Goal: Transaction & Acquisition: Purchase product/service

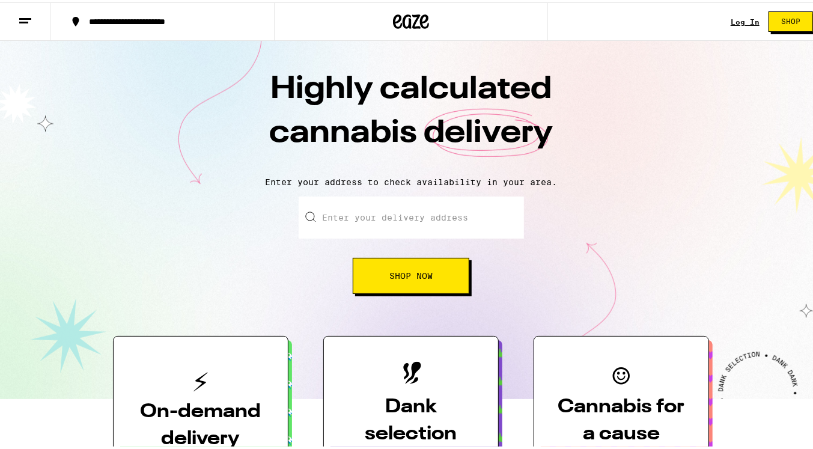
click at [435, 222] on input "Enter your delivery address" at bounding box center [411, 215] width 225 height 42
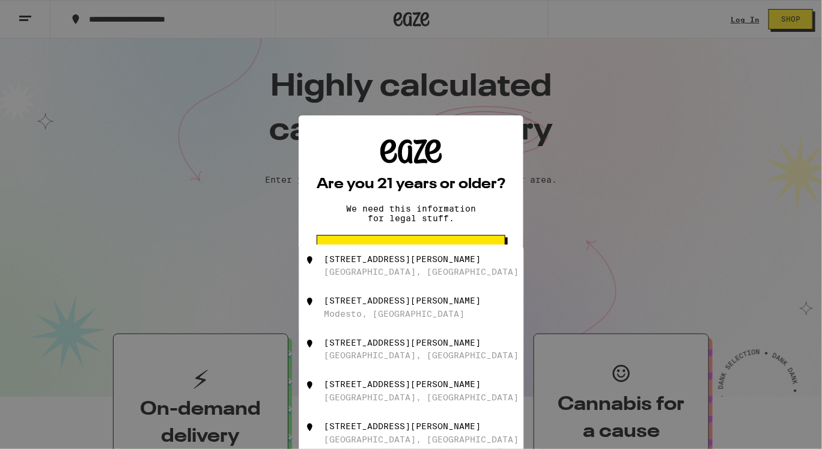
click at [389, 263] on div "[STREET_ADDRESS][PERSON_NAME]" at bounding box center [402, 259] width 157 height 10
type input "[STREET_ADDRESS][PERSON_NAME]"
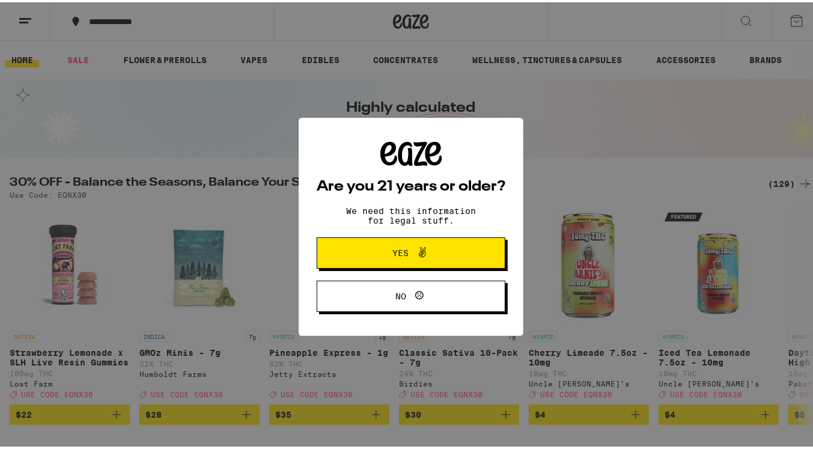
click at [409, 251] on span at bounding box center [419, 251] width 20 height 16
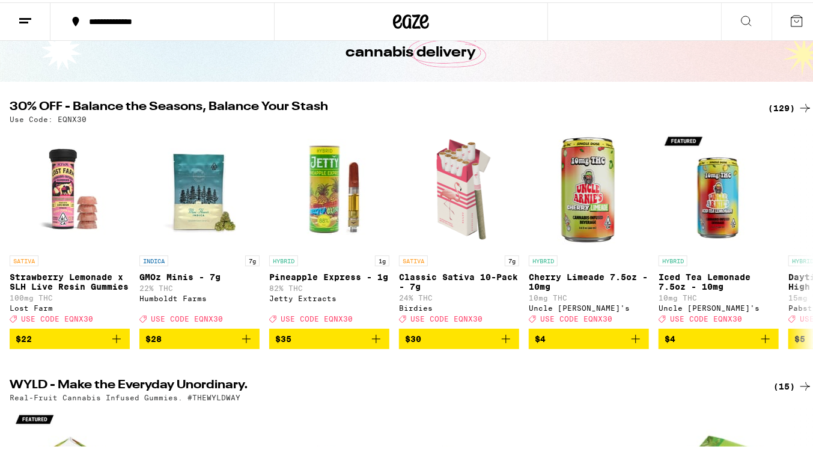
scroll to position [76, 0]
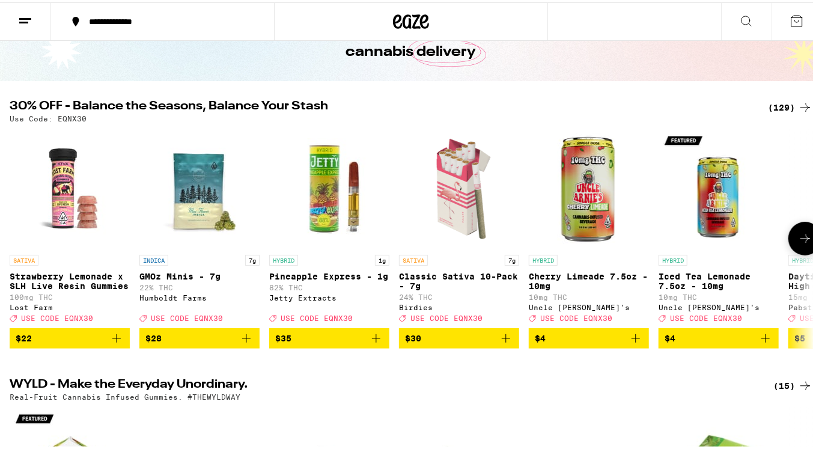
click at [799, 237] on icon at bounding box center [805, 236] width 14 height 14
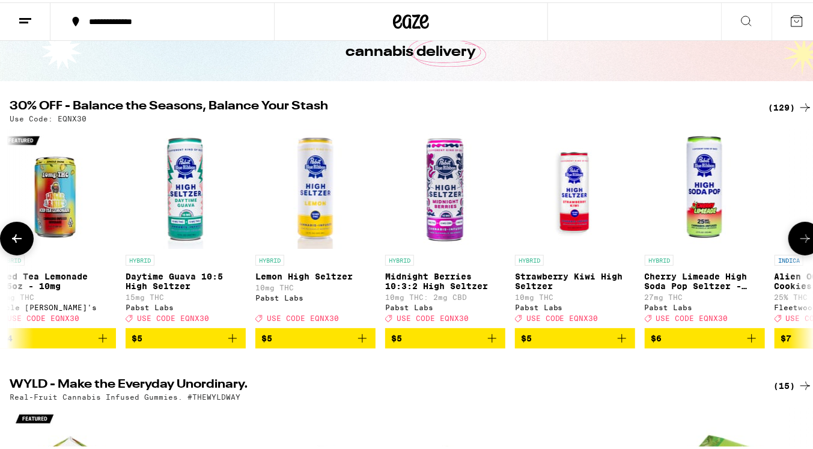
click at [232, 342] on icon "Add to bag" at bounding box center [232, 336] width 14 height 14
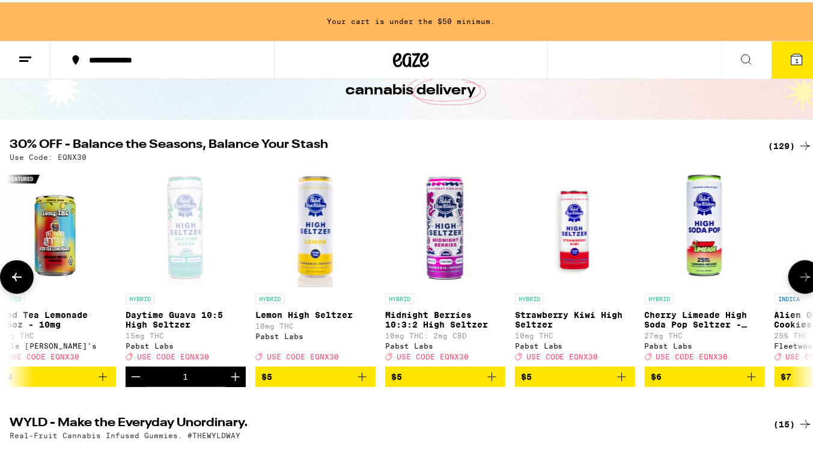
scroll to position [114, 0]
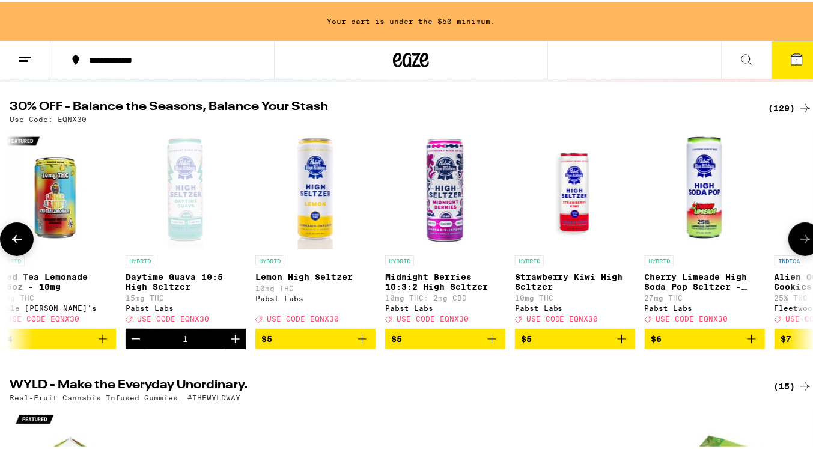
click at [232, 342] on icon "Increment" at bounding box center [235, 336] width 14 height 14
click at [798, 243] on icon at bounding box center [805, 237] width 14 height 14
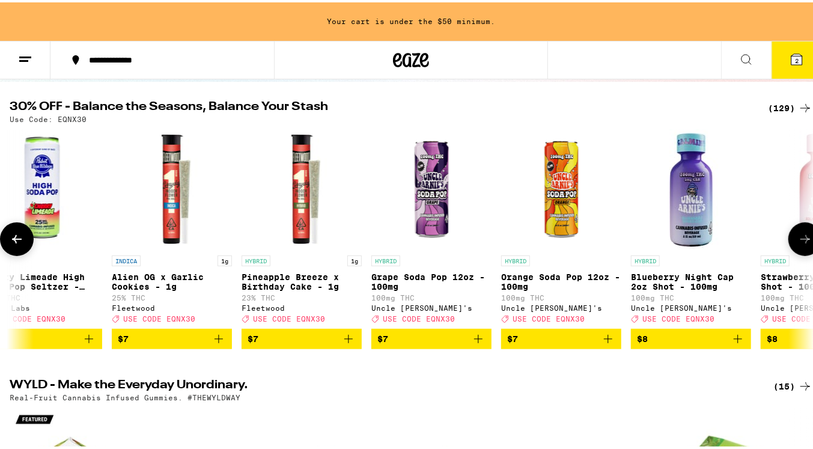
click at [798, 243] on icon at bounding box center [805, 237] width 14 height 14
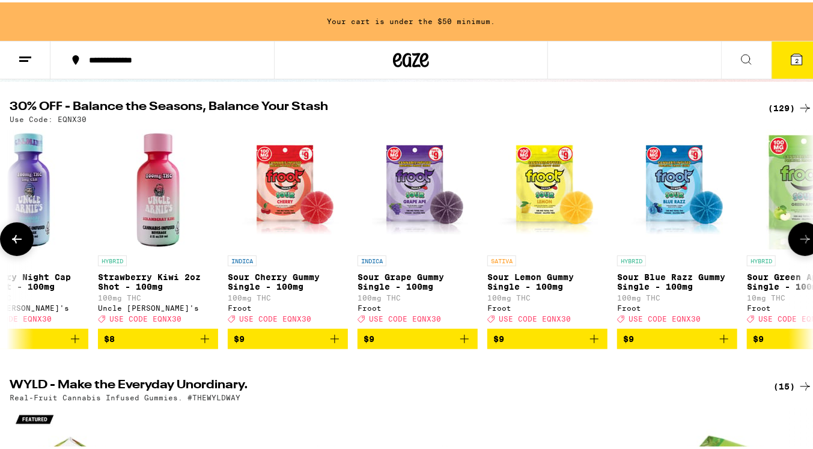
click at [798, 243] on icon at bounding box center [805, 237] width 14 height 14
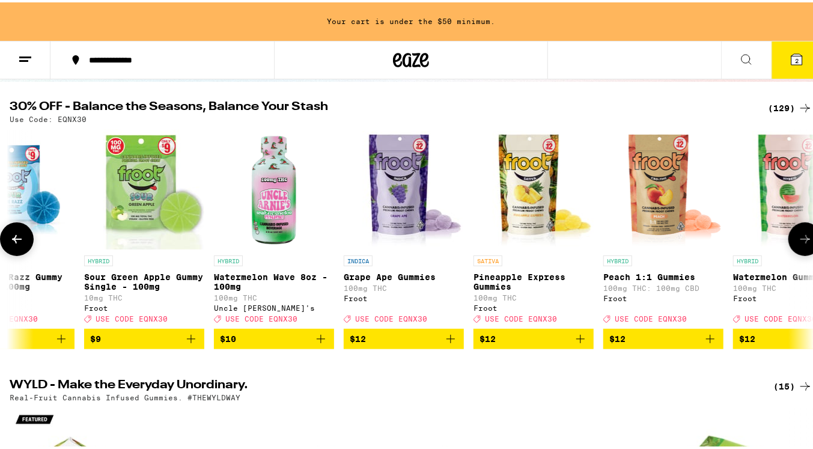
click at [798, 243] on icon at bounding box center [805, 237] width 14 height 14
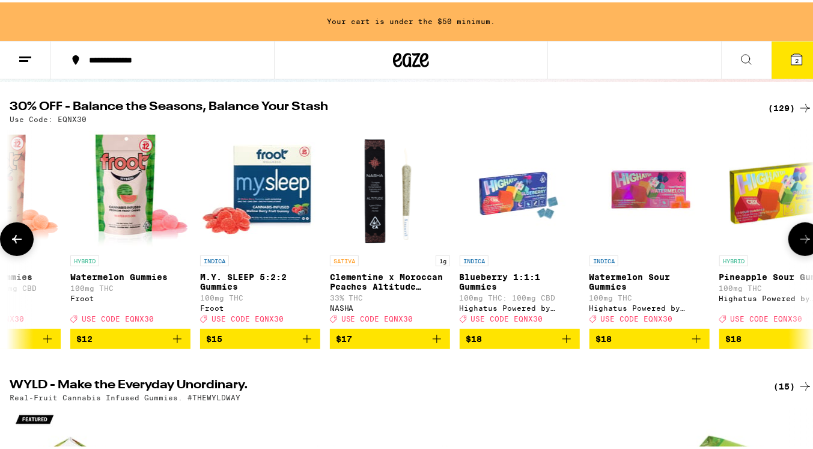
click at [798, 243] on icon at bounding box center [805, 237] width 14 height 14
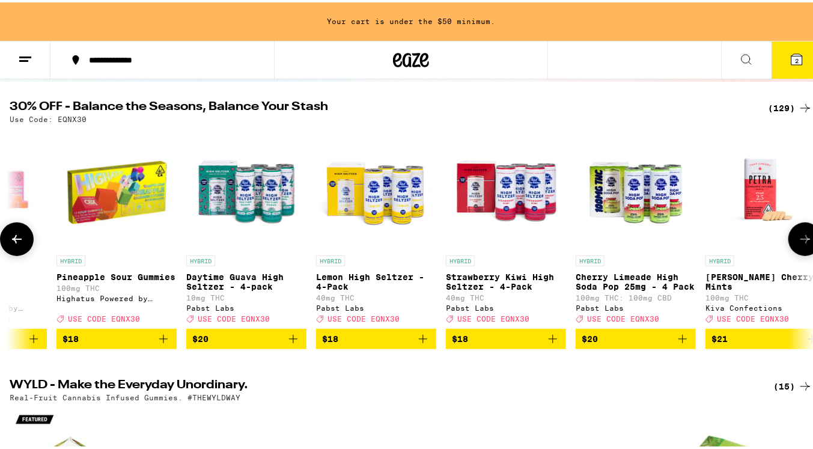
click at [423, 344] on icon "Add to bag" at bounding box center [423, 336] width 14 height 14
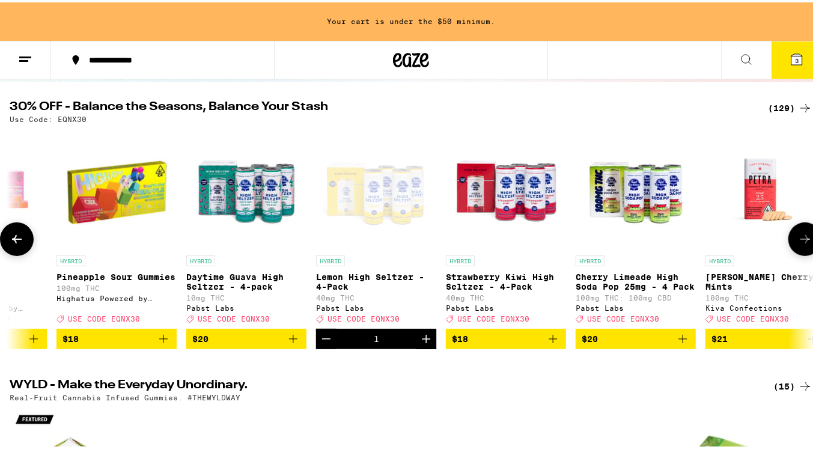
click at [808, 239] on button at bounding box center [806, 237] width 34 height 34
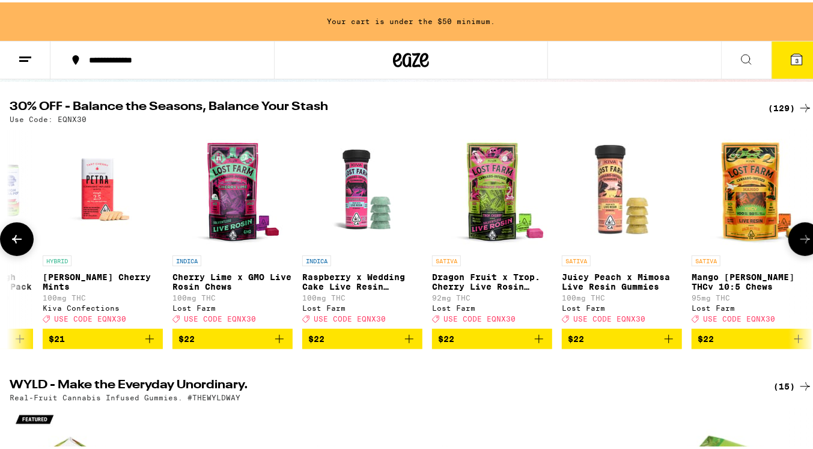
click at [808, 239] on button at bounding box center [806, 237] width 34 height 34
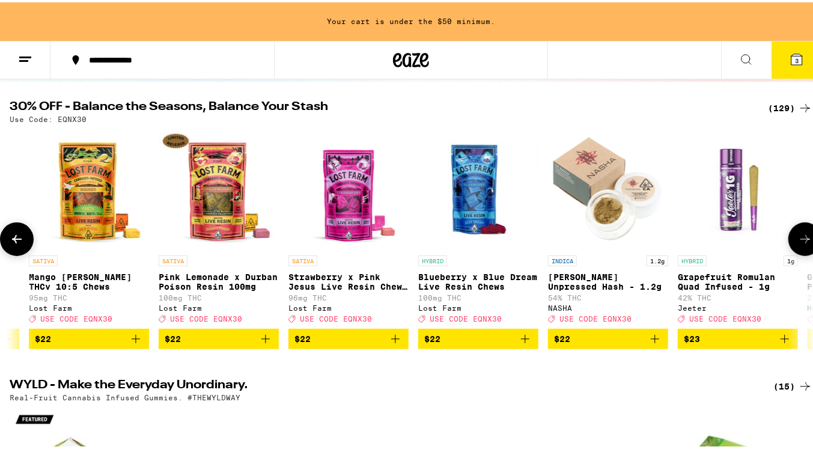
click at [808, 239] on button at bounding box center [806, 237] width 34 height 34
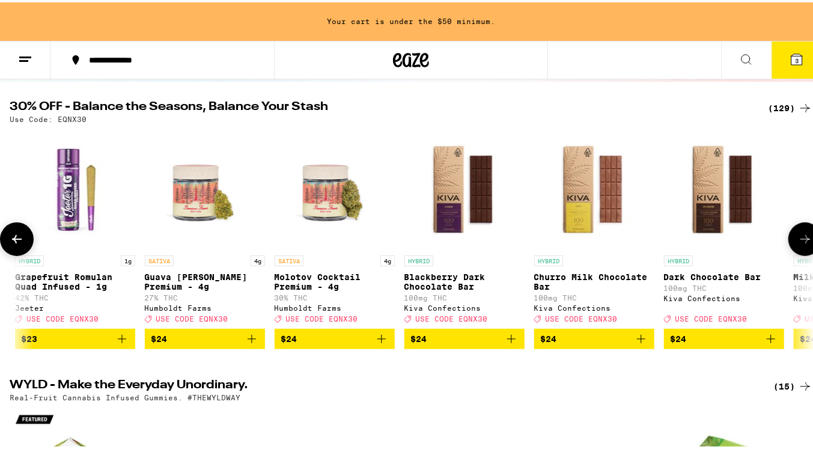
click at [808, 239] on button at bounding box center [806, 237] width 34 height 34
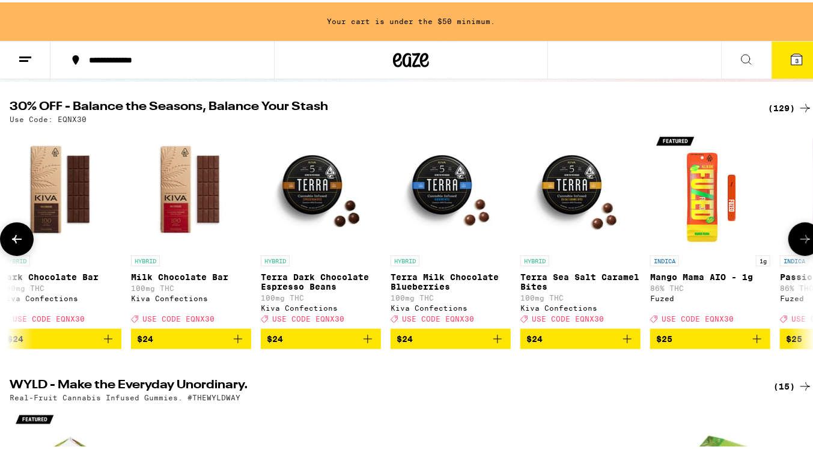
click at [808, 239] on button at bounding box center [806, 237] width 34 height 34
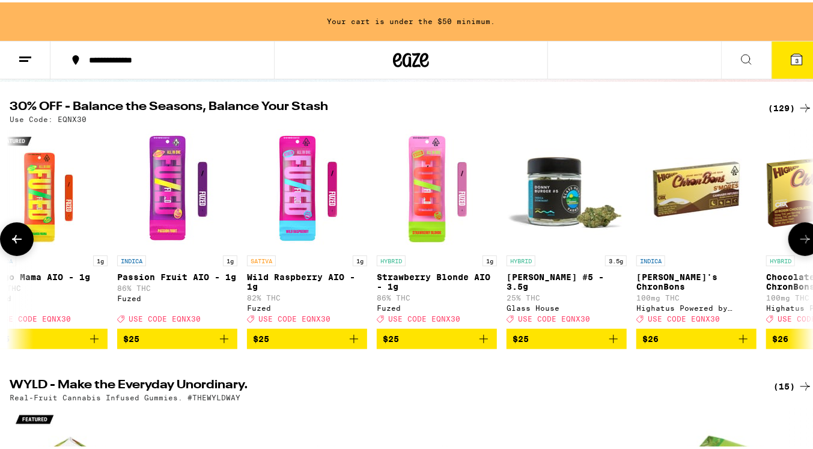
click at [808, 239] on button at bounding box center [806, 237] width 34 height 34
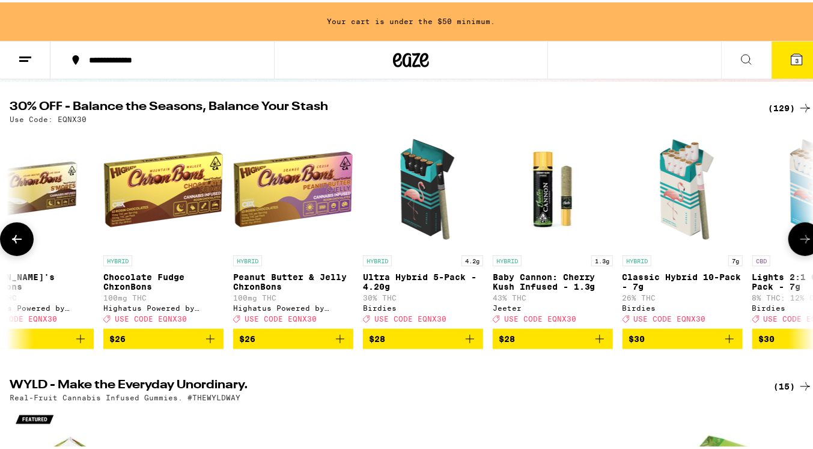
click at [808, 239] on button at bounding box center [806, 237] width 34 height 34
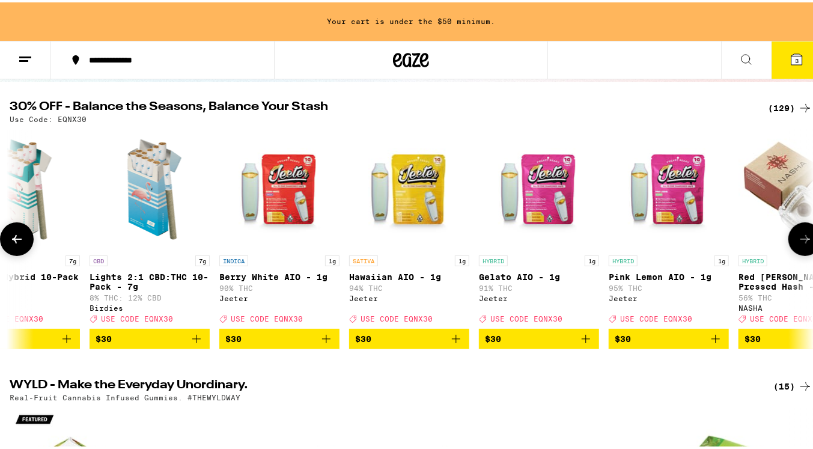
click at [808, 239] on button at bounding box center [806, 237] width 34 height 34
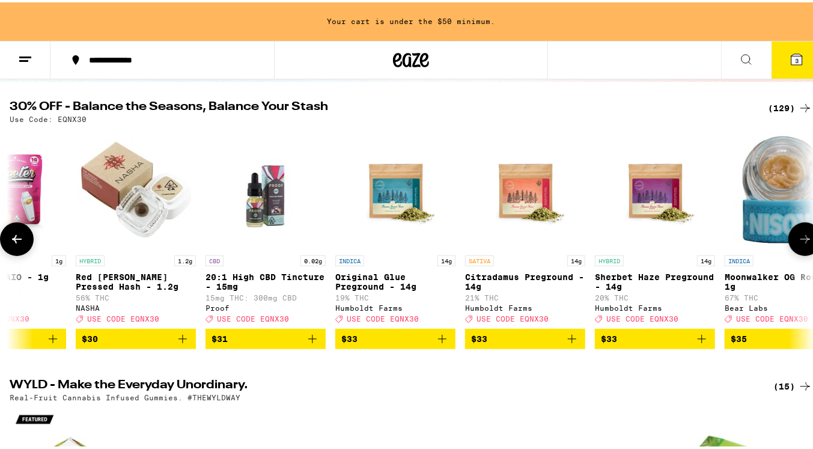
click at [21, 244] on icon at bounding box center [17, 237] width 14 height 14
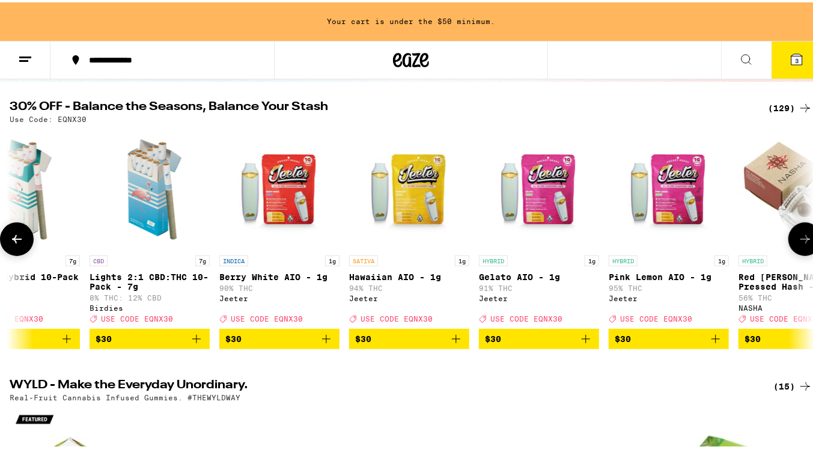
click at [798, 241] on icon at bounding box center [805, 237] width 14 height 14
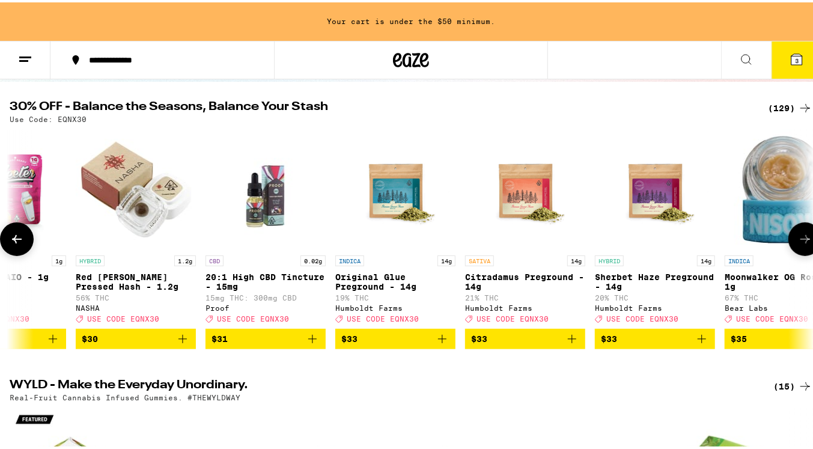
click at [798, 241] on icon at bounding box center [805, 237] width 14 height 14
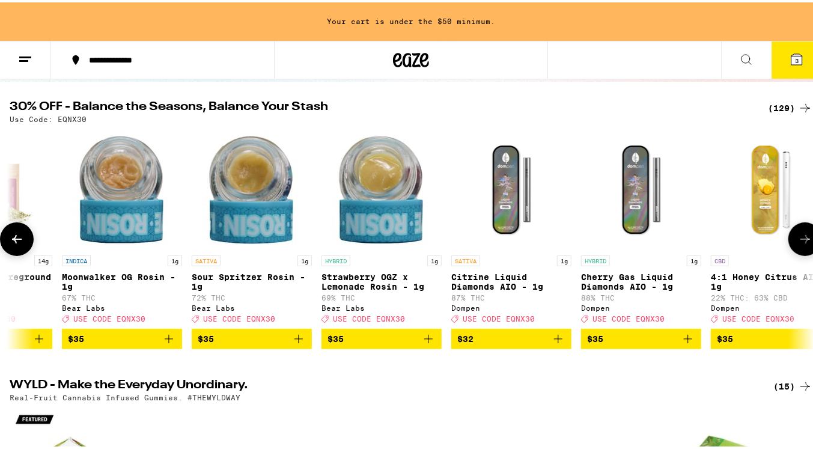
click at [798, 241] on icon at bounding box center [805, 237] width 14 height 14
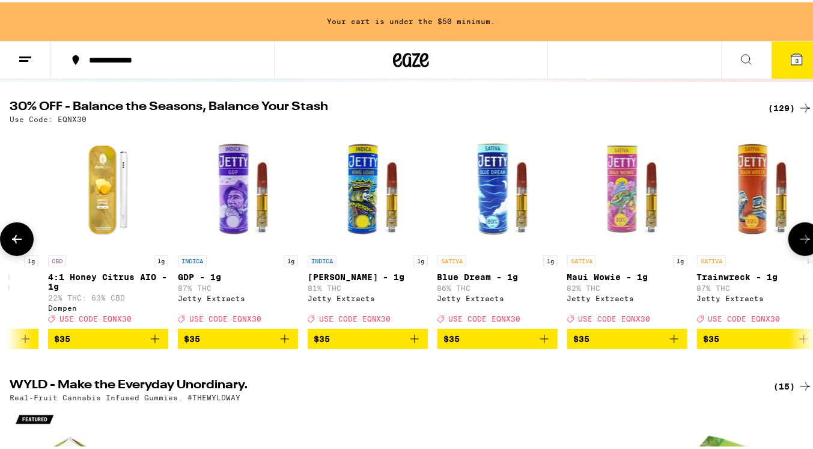
click at [798, 241] on icon at bounding box center [805, 237] width 14 height 14
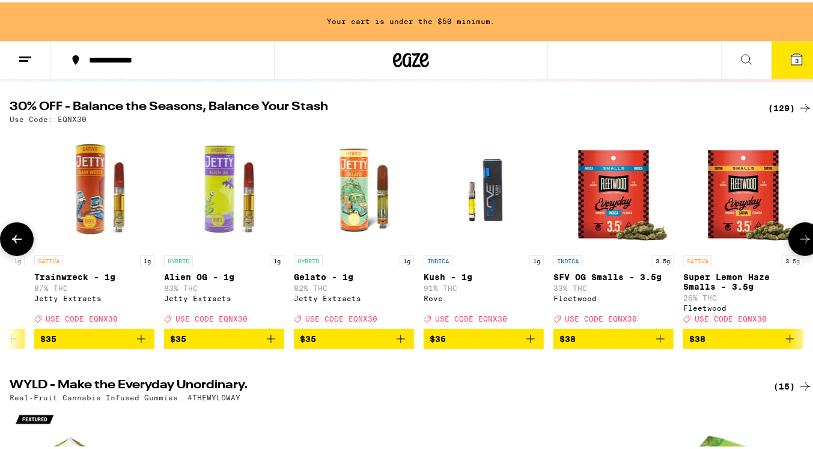
click at [798, 241] on icon at bounding box center [805, 237] width 14 height 14
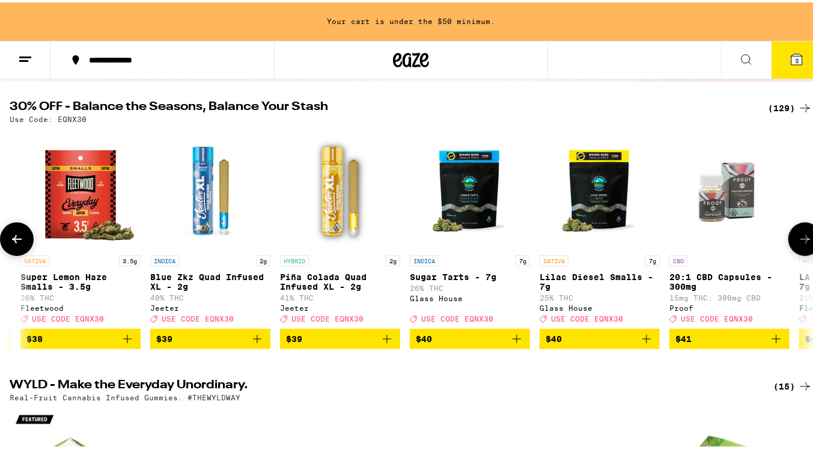
click at [798, 241] on icon at bounding box center [805, 237] width 14 height 14
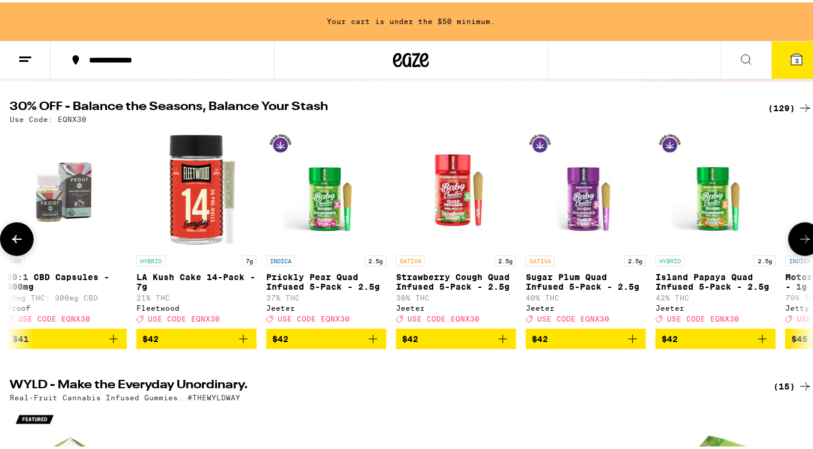
click at [798, 241] on icon at bounding box center [805, 237] width 14 height 14
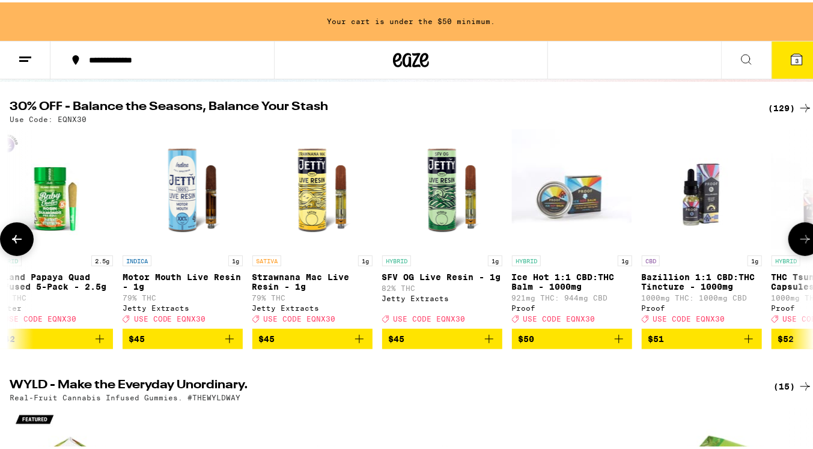
click at [798, 241] on icon at bounding box center [805, 237] width 14 height 14
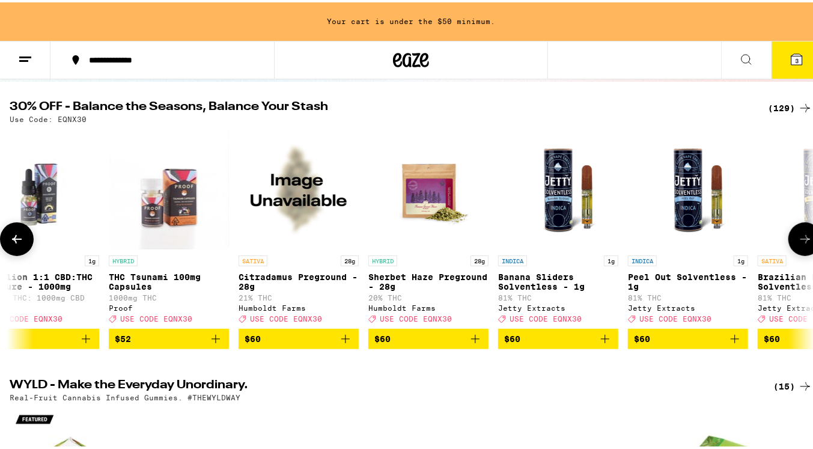
click at [798, 241] on icon at bounding box center [805, 237] width 14 height 14
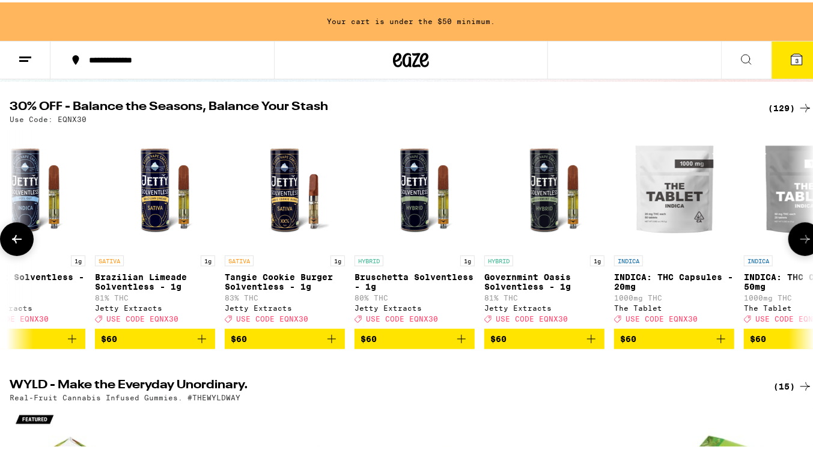
click at [798, 241] on icon at bounding box center [805, 237] width 14 height 14
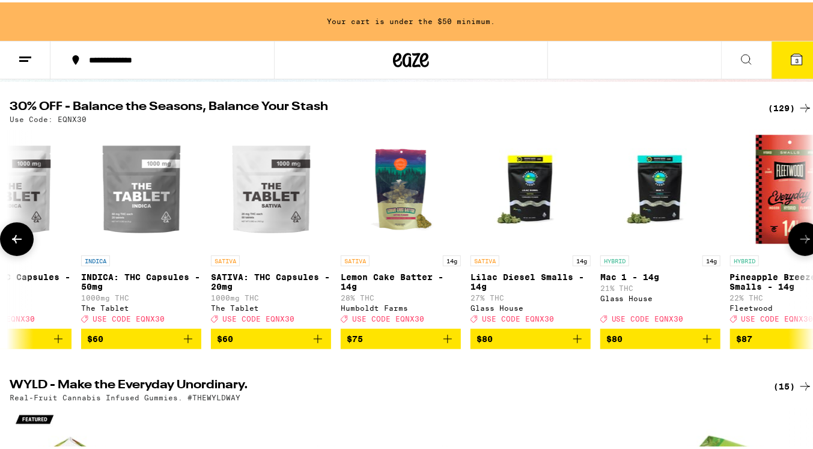
click at [798, 241] on icon at bounding box center [805, 237] width 14 height 14
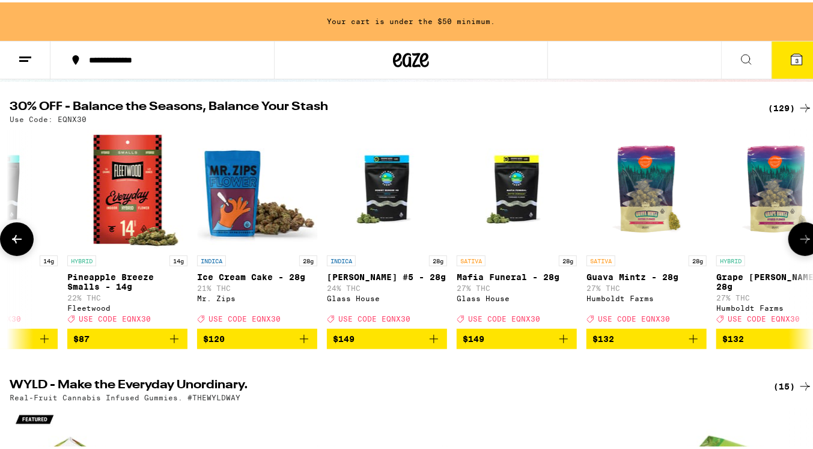
click at [798, 241] on icon at bounding box center [805, 237] width 14 height 14
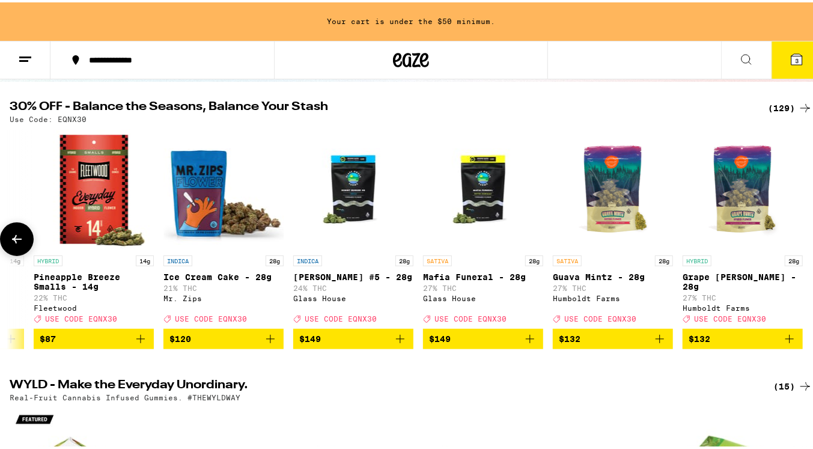
click at [796, 241] on div at bounding box center [806, 237] width 34 height 34
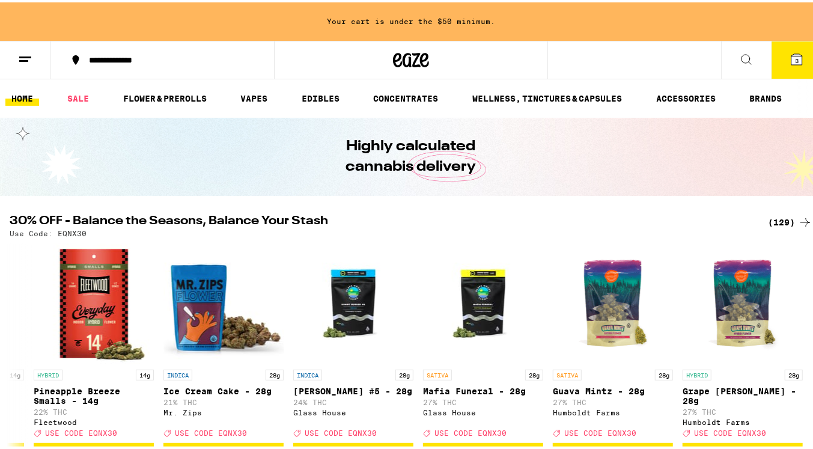
scroll to position [0, 15944]
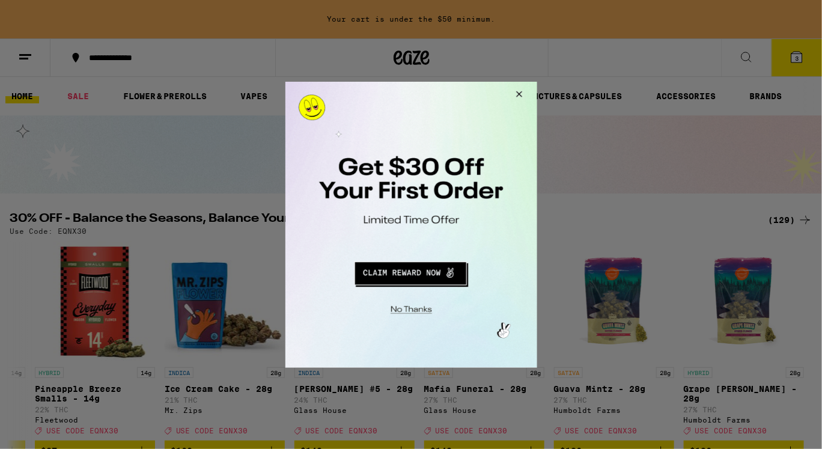
click at [525, 96] on button "Close Modal" at bounding box center [517, 95] width 32 height 29
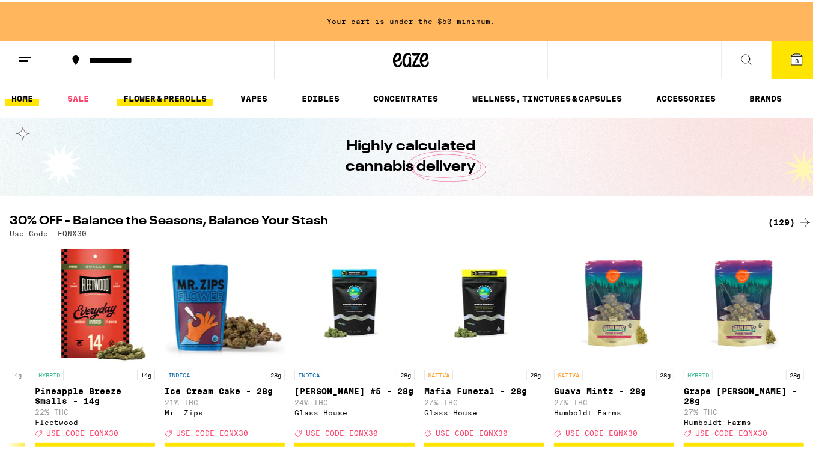
click at [173, 95] on link "FLOWER & PREROLLS" at bounding box center [165, 96] width 96 height 14
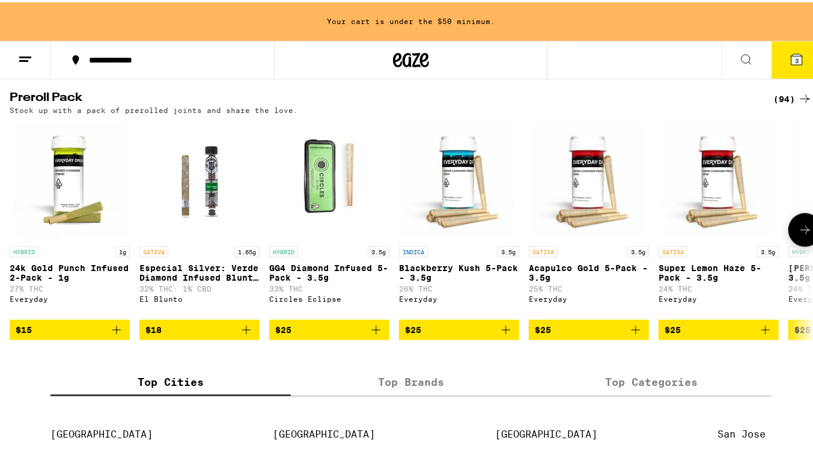
scroll to position [933, 0]
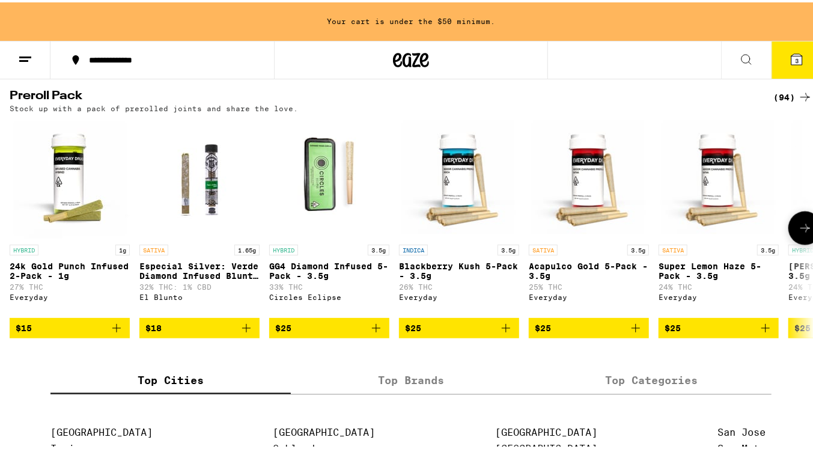
click at [798, 233] on icon at bounding box center [805, 226] width 14 height 14
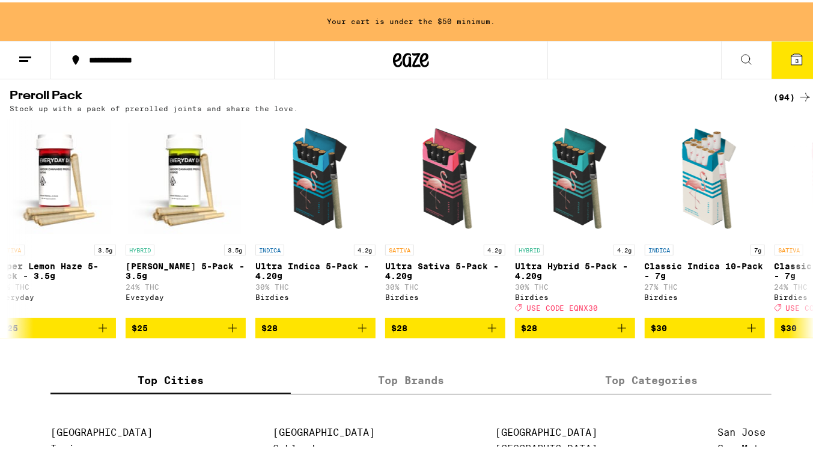
click at [798, 102] on icon at bounding box center [805, 95] width 14 height 14
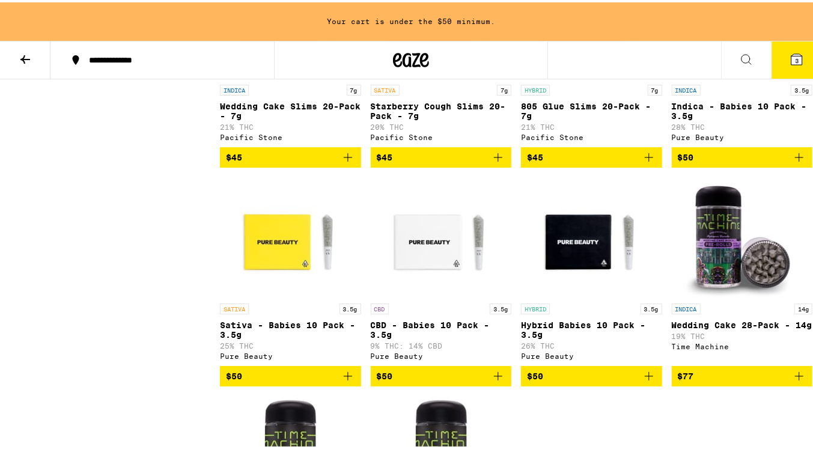
scroll to position [4886, 0]
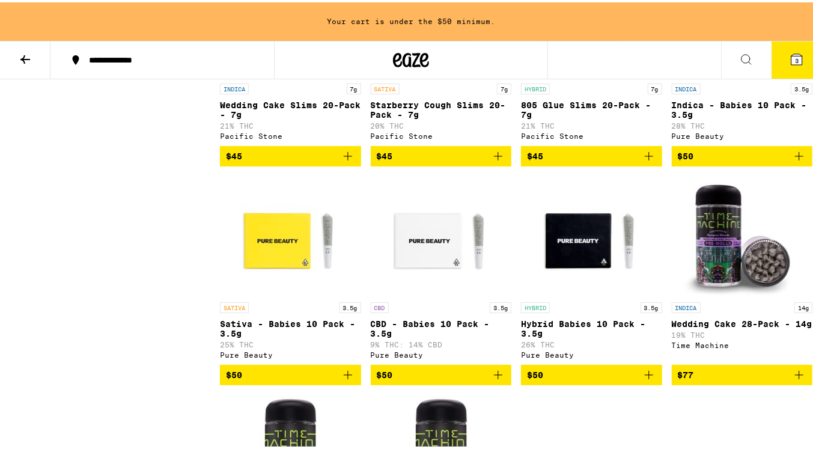
click at [645, 158] on icon "Add to bag" at bounding box center [649, 154] width 8 height 8
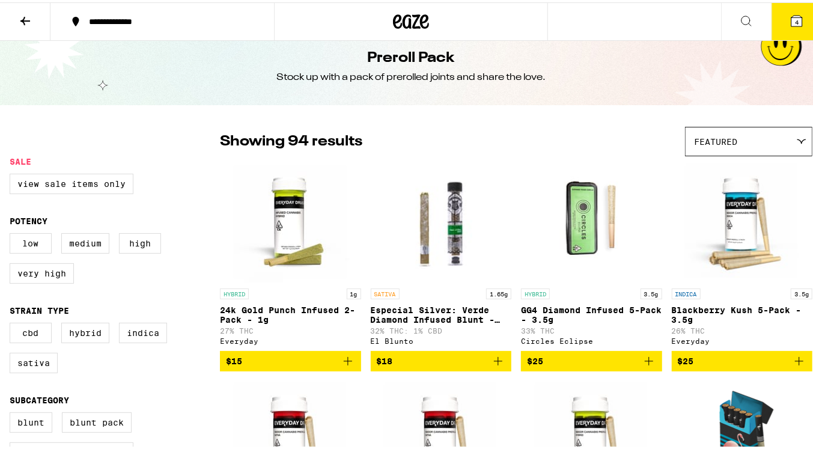
scroll to position [0, 0]
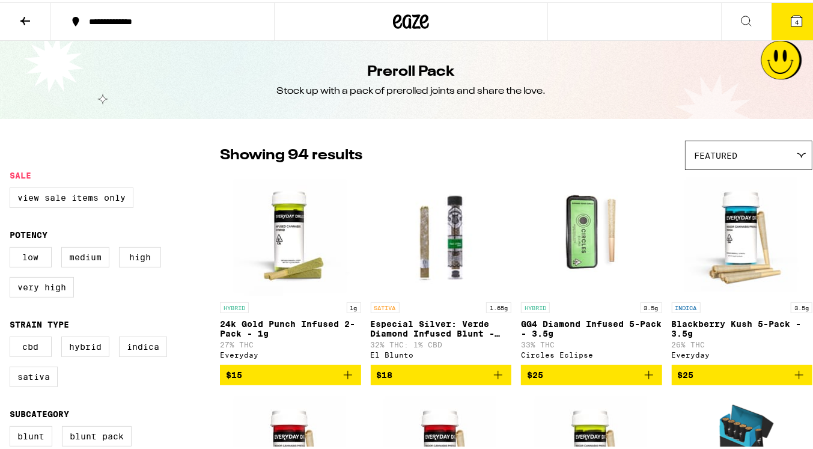
click at [26, 17] on icon at bounding box center [25, 18] width 14 height 14
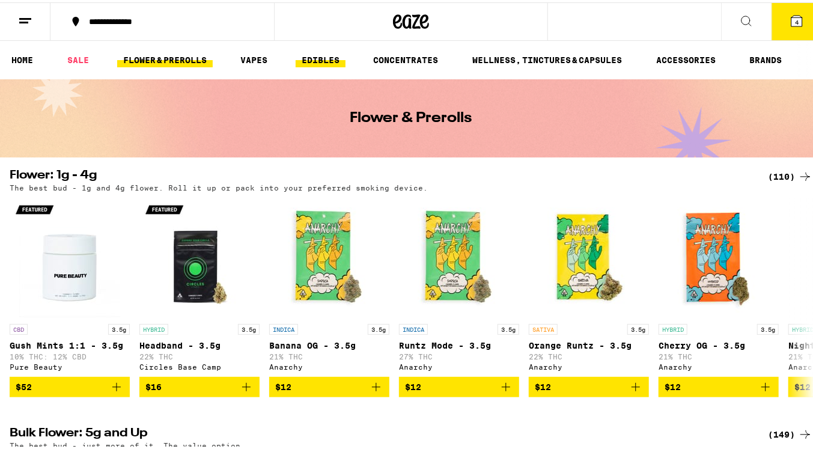
click at [313, 56] on link "EDIBLES" at bounding box center [321, 57] width 50 height 14
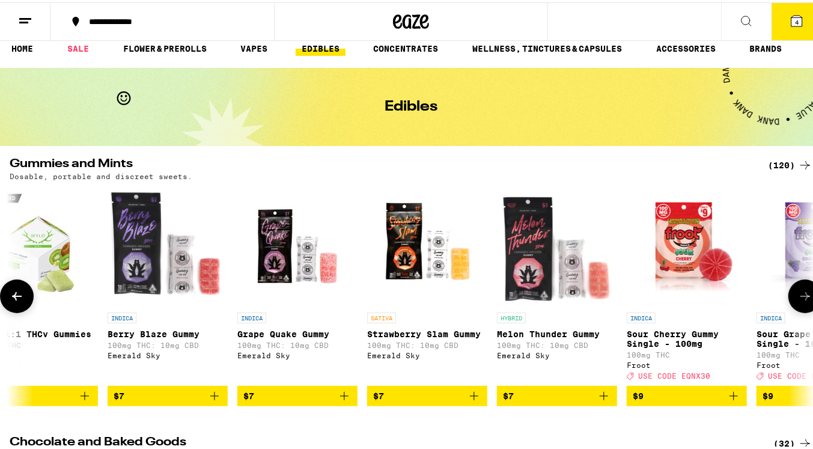
scroll to position [13, 0]
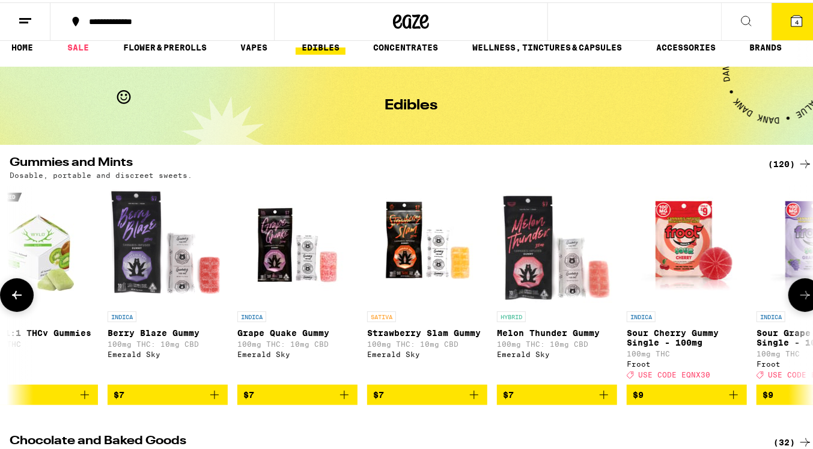
click at [789, 302] on button at bounding box center [806, 293] width 34 height 34
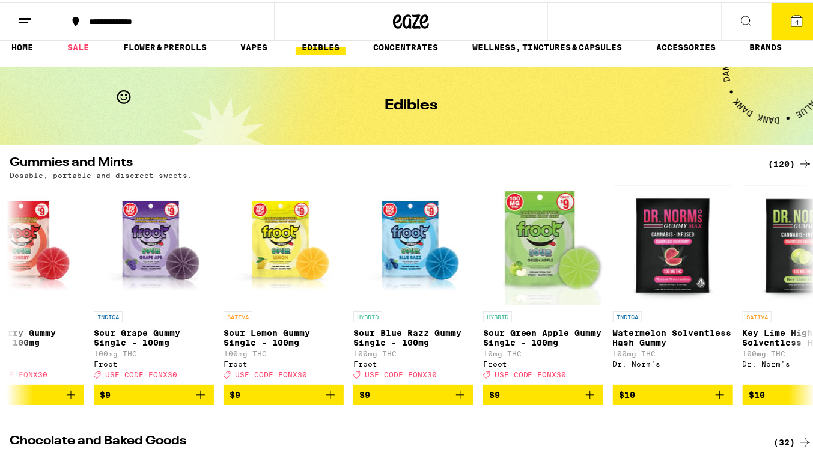
click at [770, 165] on div "(120)" at bounding box center [790, 161] width 44 height 14
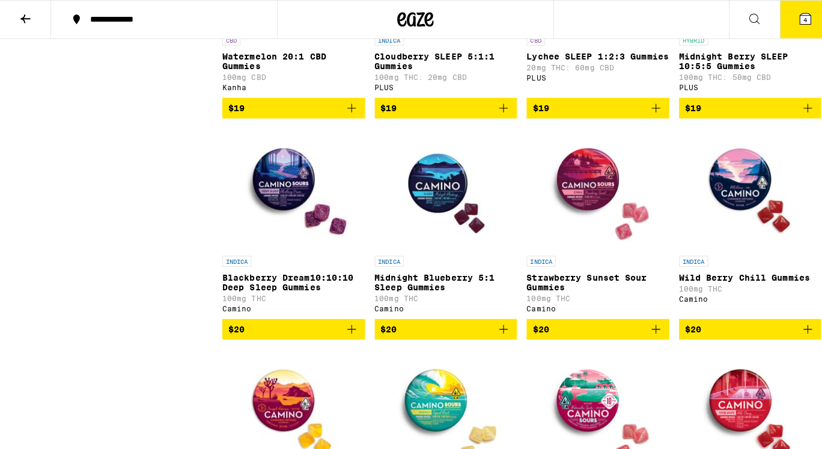
scroll to position [3544, 0]
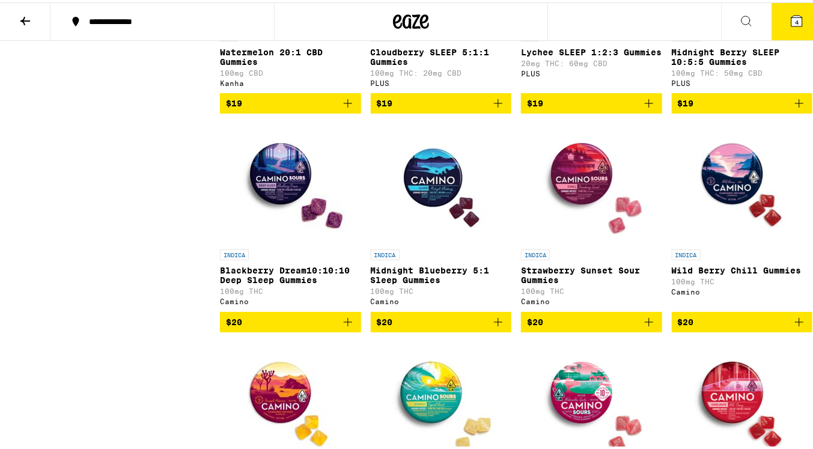
click at [275, 241] on img "Open page for Blackberry Dream10:10:10 Deep Sleep Gummies from Camino" at bounding box center [290, 181] width 120 height 120
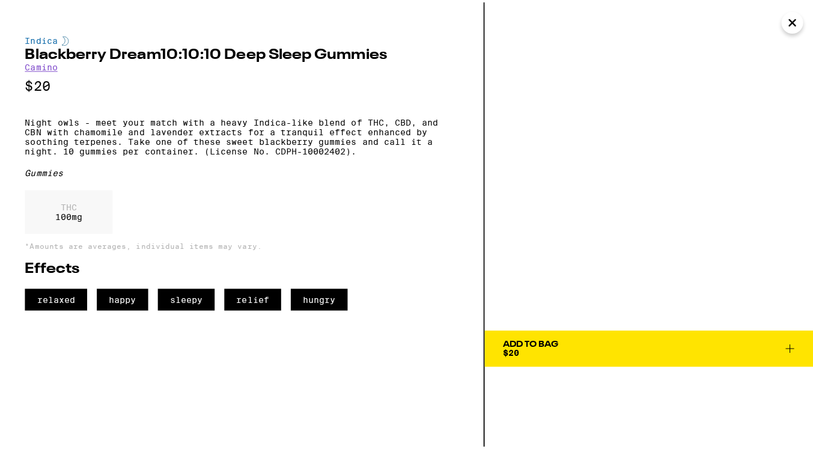
scroll to position [3544, 0]
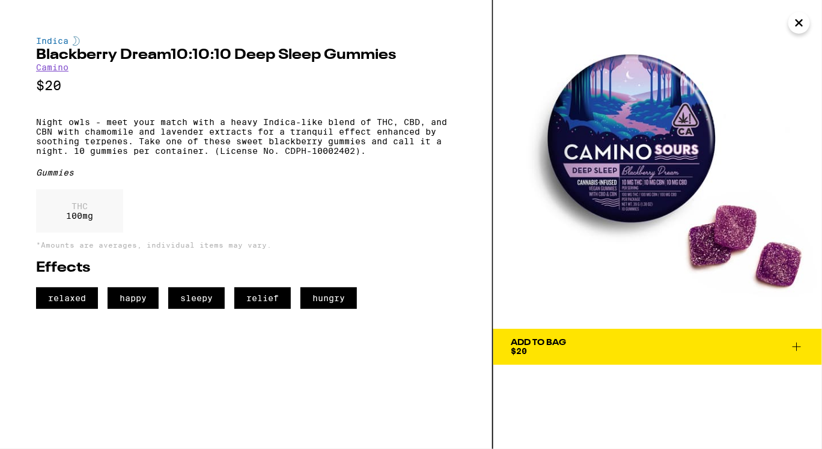
click at [797, 25] on icon "Close" at bounding box center [799, 23] width 6 height 6
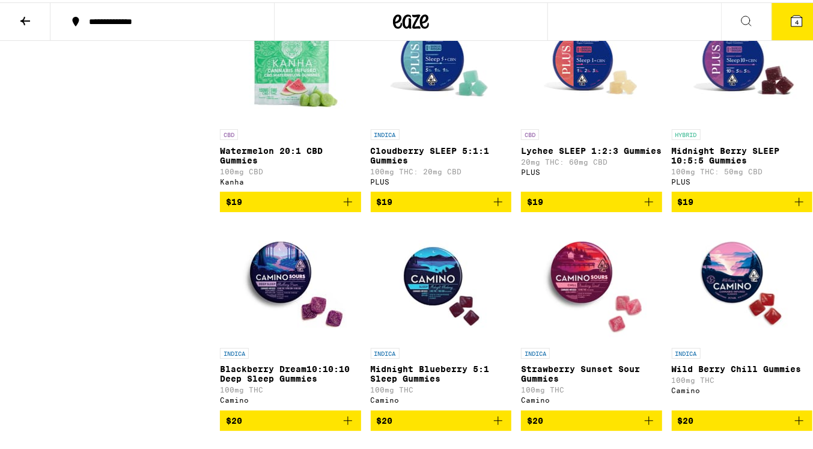
scroll to position [3447, 0]
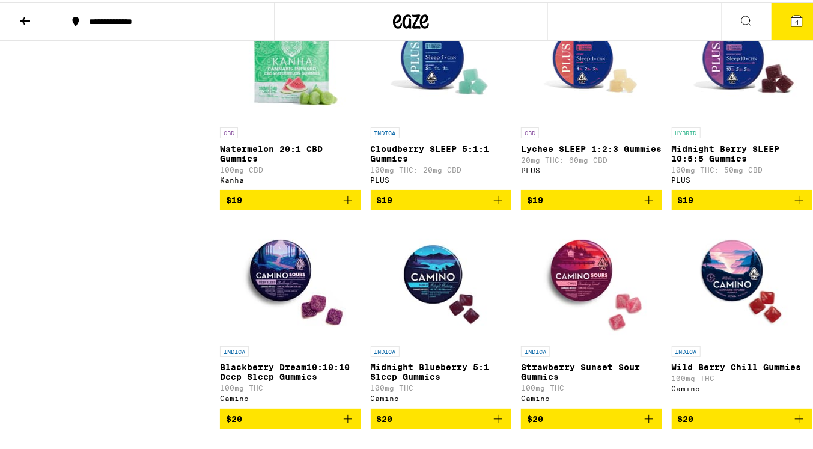
click at [644, 205] on icon "Add to bag" at bounding box center [649, 198] width 14 height 14
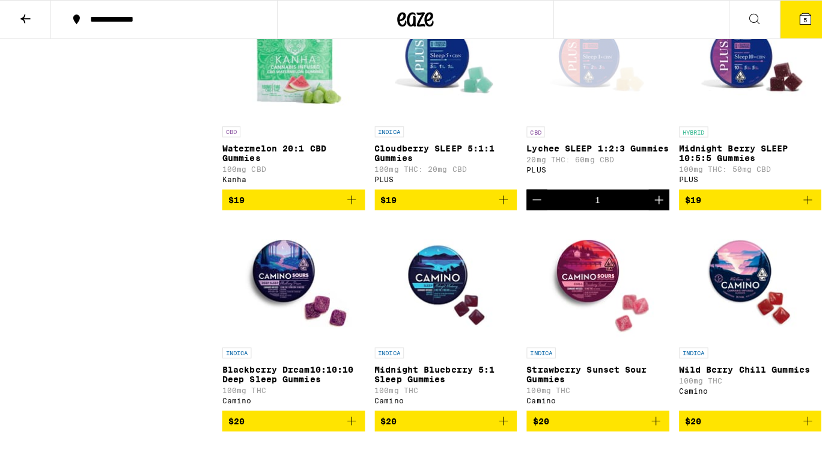
scroll to position [3546, 0]
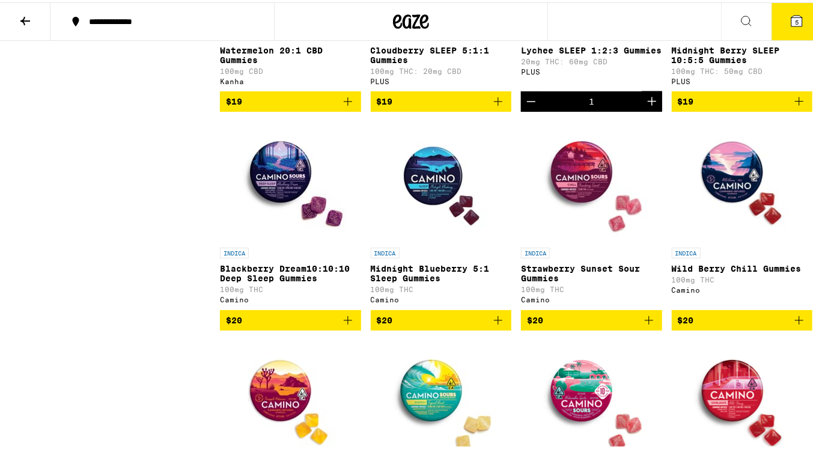
click at [347, 325] on icon "Add to bag" at bounding box center [348, 318] width 14 height 14
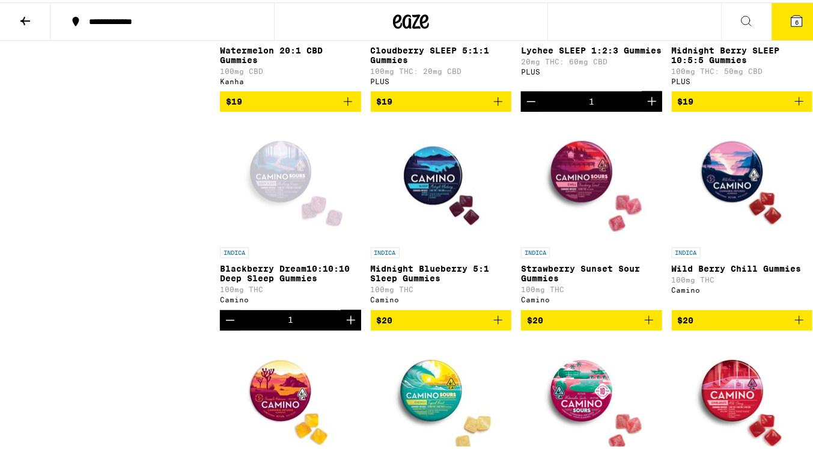
click at [792, 17] on icon at bounding box center [797, 18] width 11 height 11
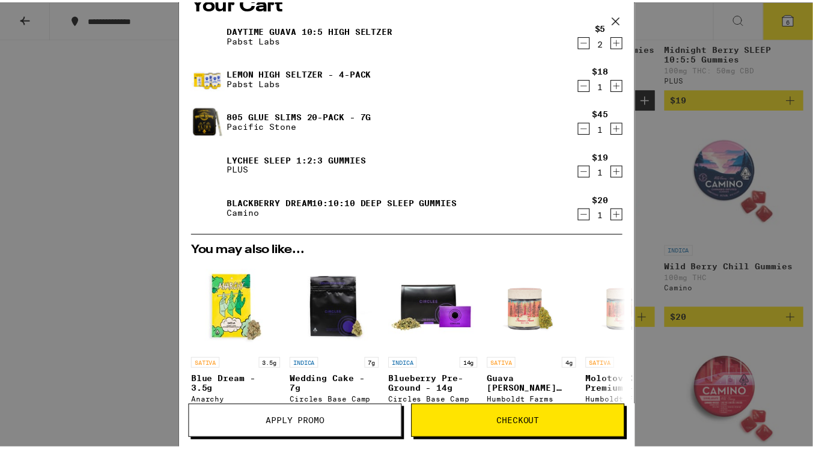
scroll to position [23, 0]
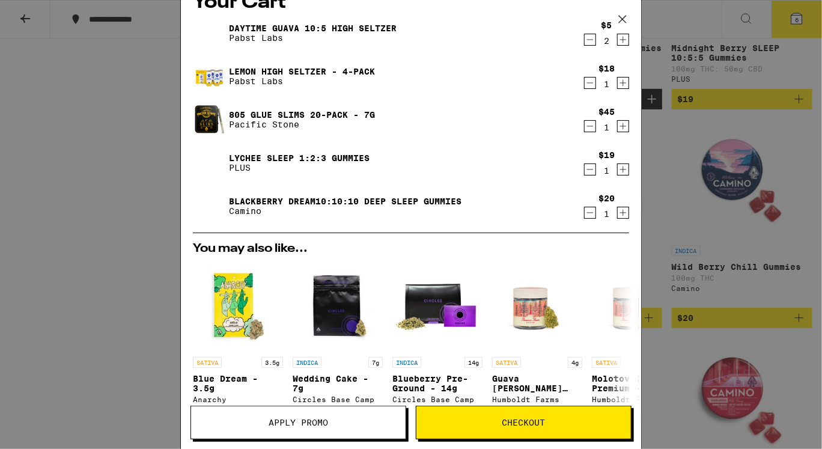
click at [585, 172] on icon "Decrement" at bounding box center [590, 169] width 11 height 14
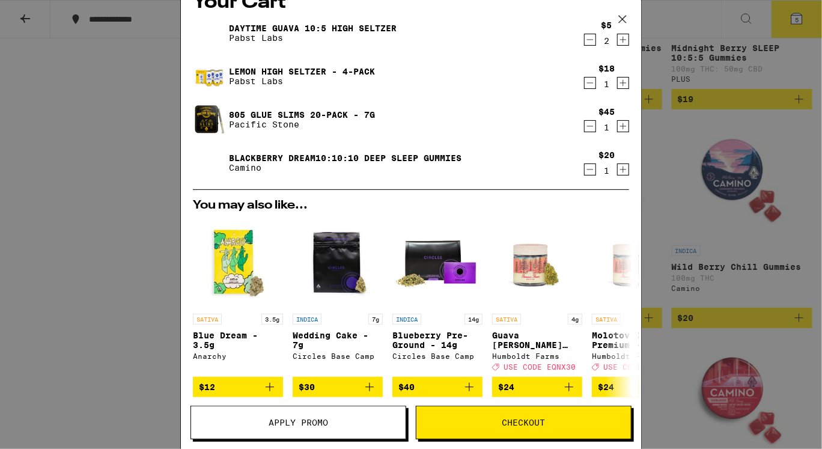
click at [727, 162] on div "Your Cart Daytime Guava 10:5 High [PERSON_NAME] [PERSON_NAME] Labs $5 2 Lemon H…" at bounding box center [411, 224] width 822 height 449
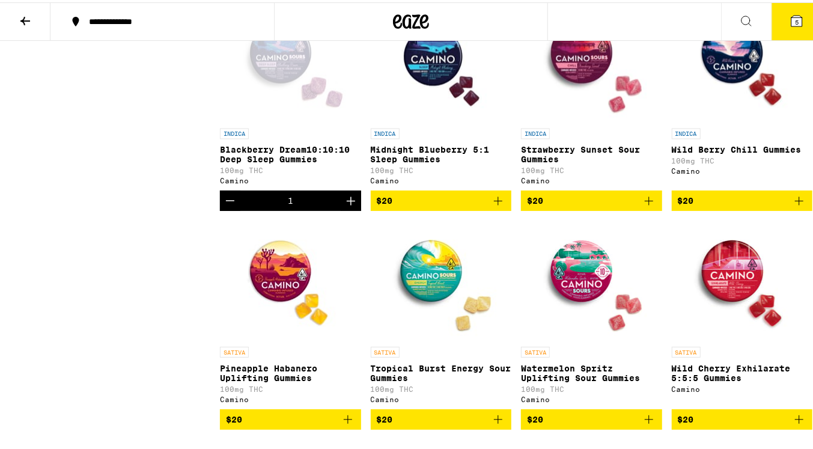
scroll to position [3663, 0]
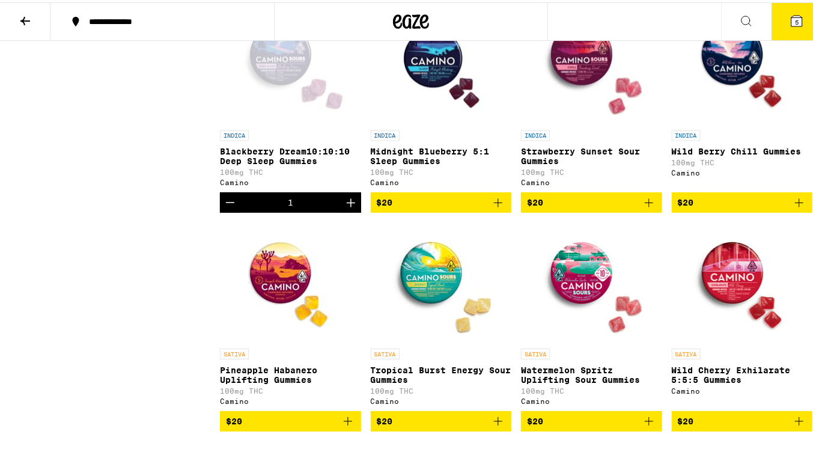
click at [742, 14] on icon at bounding box center [747, 19] width 10 height 10
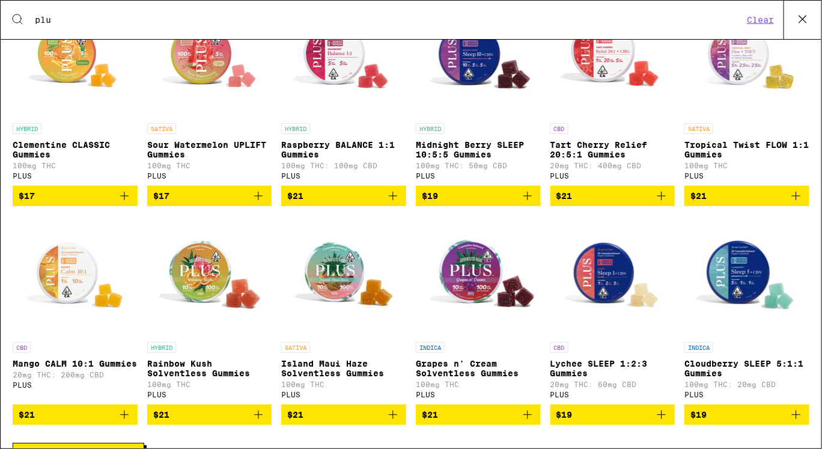
scroll to position [311, 0]
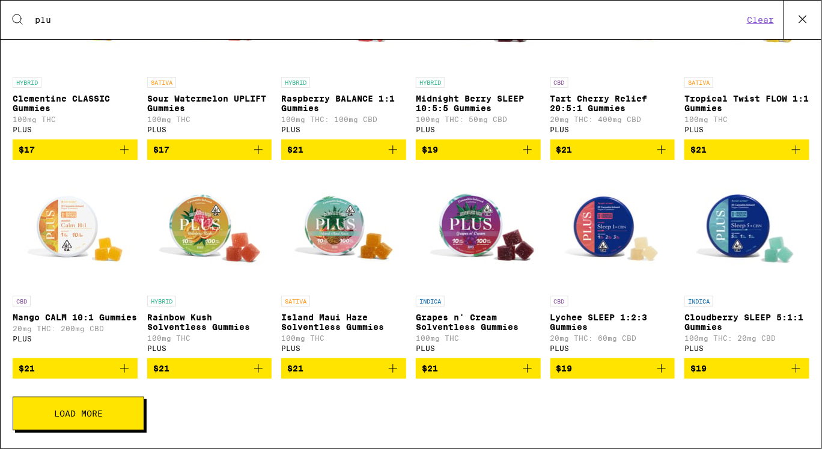
type input "plu"
click at [84, 409] on span "Load More" at bounding box center [78, 413] width 49 height 8
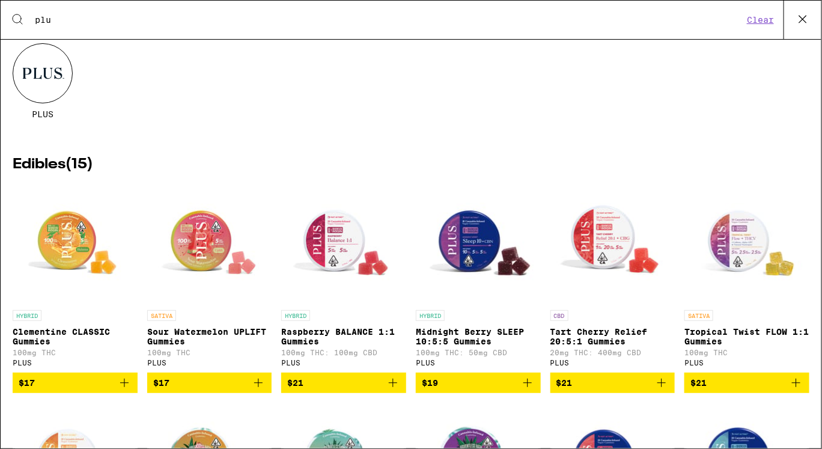
scroll to position [0, 0]
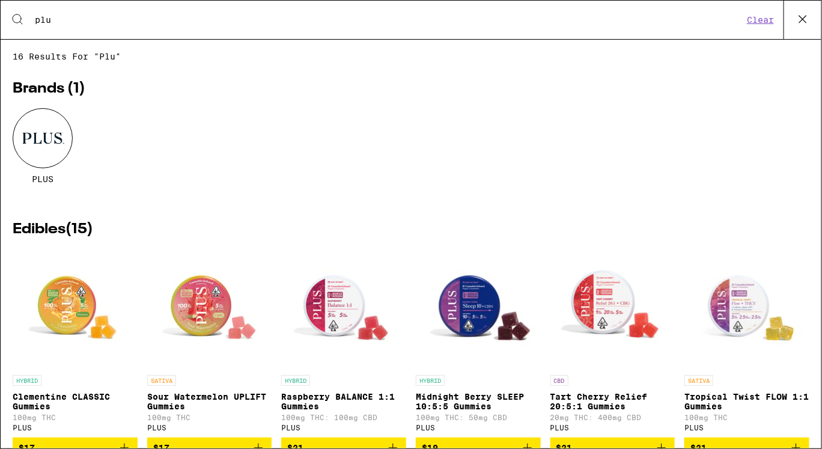
click at [801, 20] on icon at bounding box center [803, 19] width 18 height 18
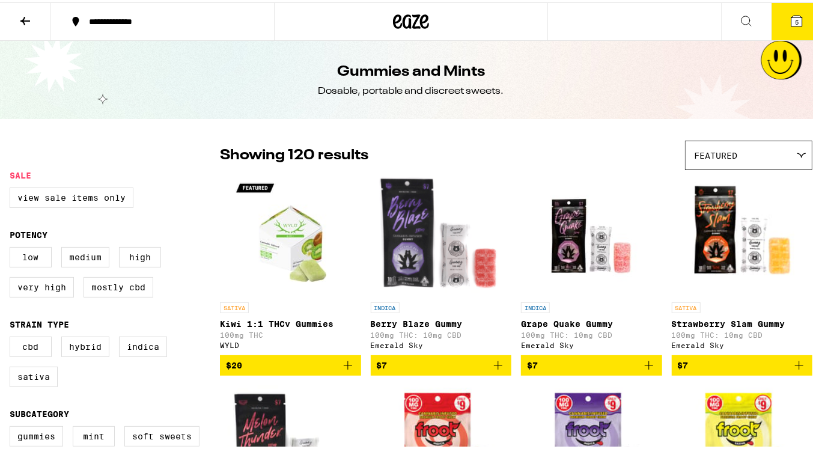
click at [795, 20] on span "5" at bounding box center [797, 19] width 4 height 7
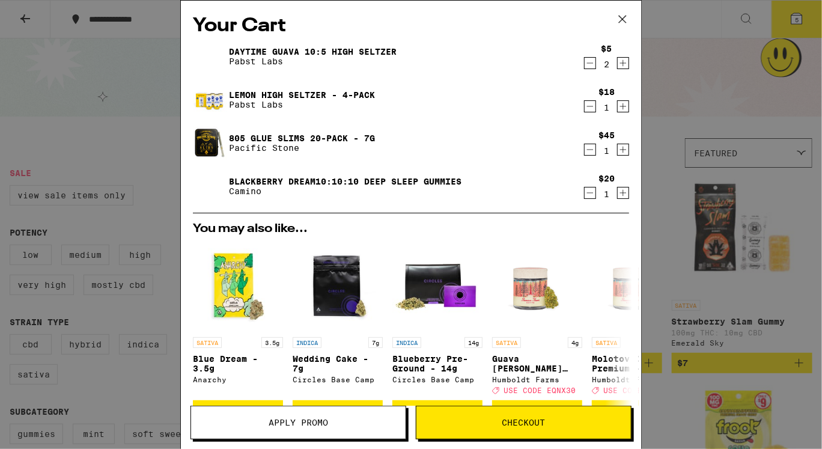
click at [322, 422] on span "Apply Promo" at bounding box center [299, 422] width 60 height 8
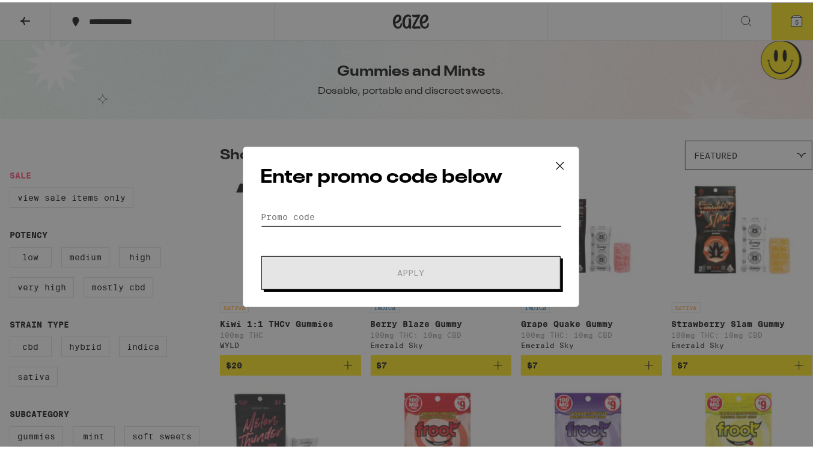
click at [429, 215] on input "Promo Code" at bounding box center [411, 215] width 302 height 18
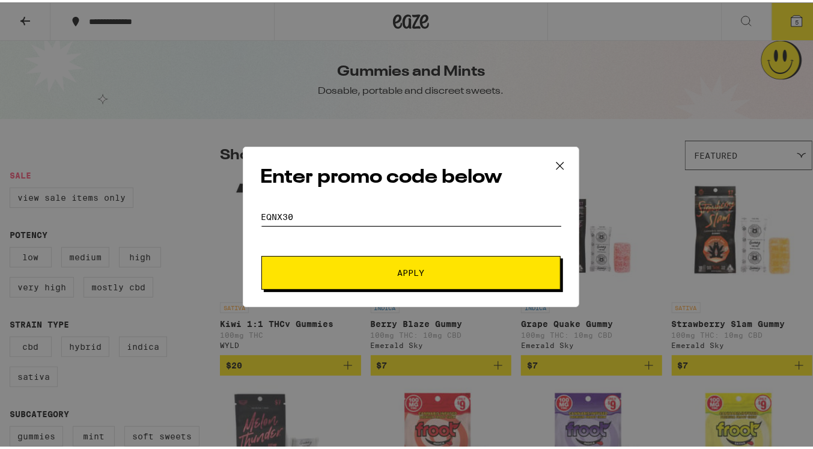
type input "eqnx30"
click at [261, 254] on button "Apply" at bounding box center [410, 271] width 299 height 34
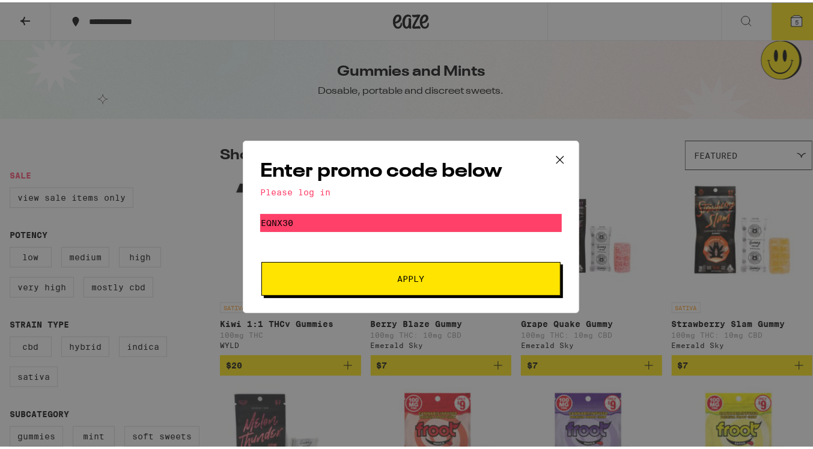
click at [774, 33] on div "Enter promo code below Please log in Promo Code eqnx30 Apply" at bounding box center [411, 224] width 822 height 449
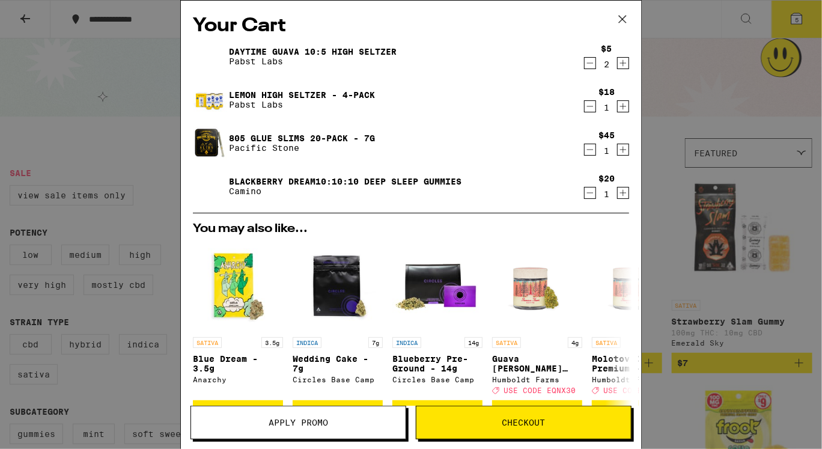
click at [628, 19] on icon at bounding box center [623, 19] width 18 height 18
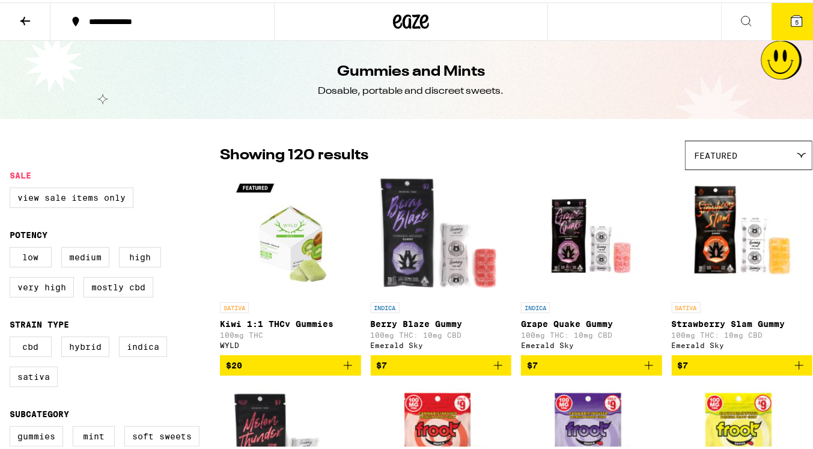
click at [792, 19] on icon at bounding box center [797, 18] width 11 height 11
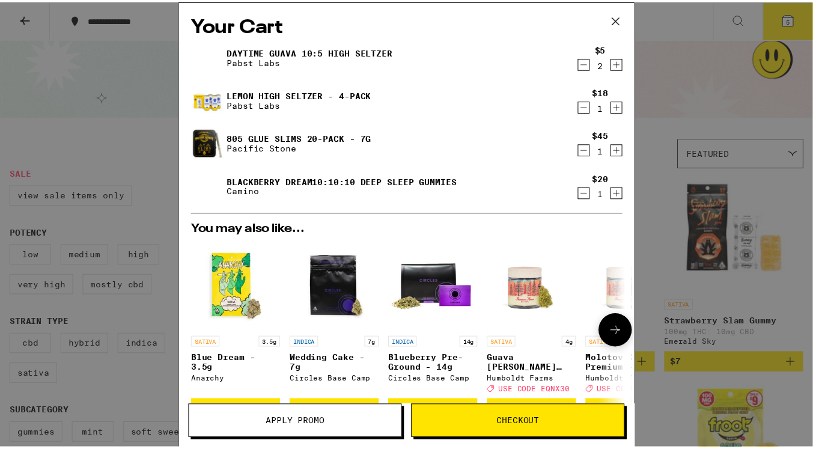
scroll to position [115, 0]
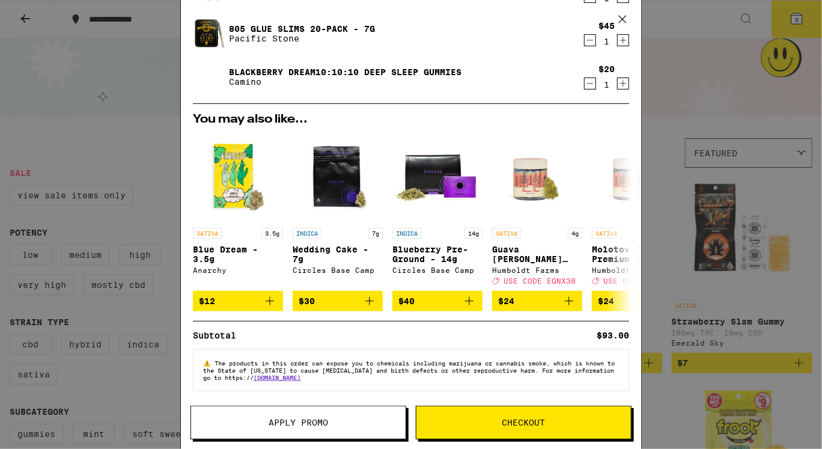
click at [626, 17] on icon at bounding box center [623, 19] width 18 height 18
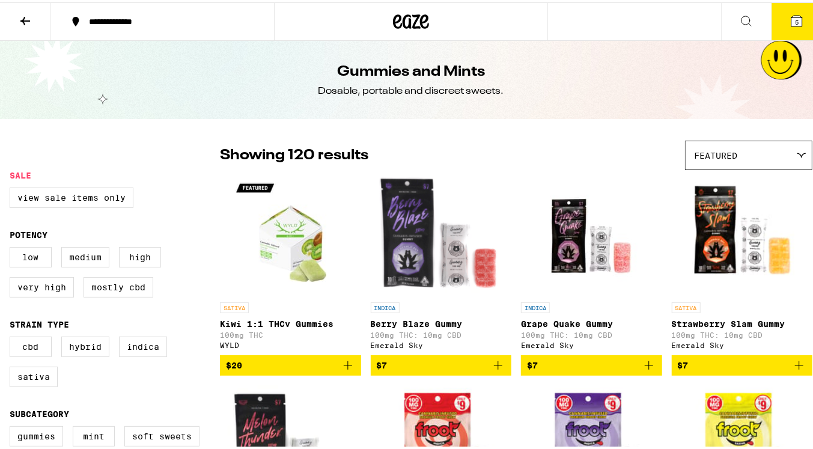
click at [403, 19] on icon at bounding box center [412, 19] width 18 height 14
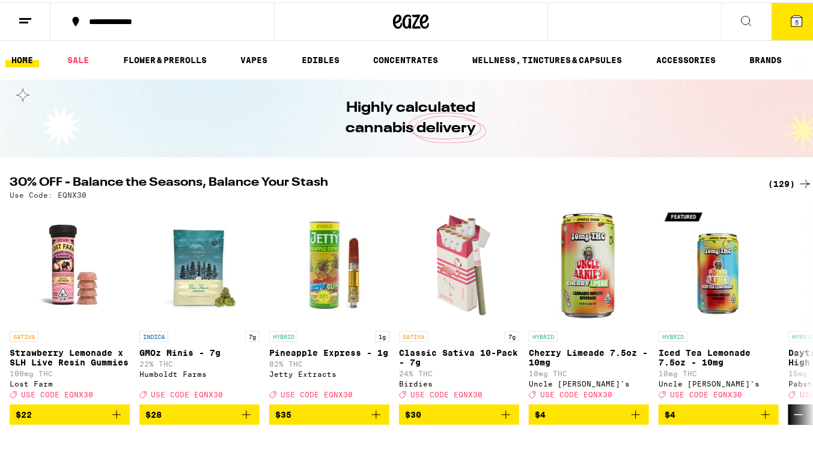
click at [16, 20] on button at bounding box center [25, 20] width 50 height 38
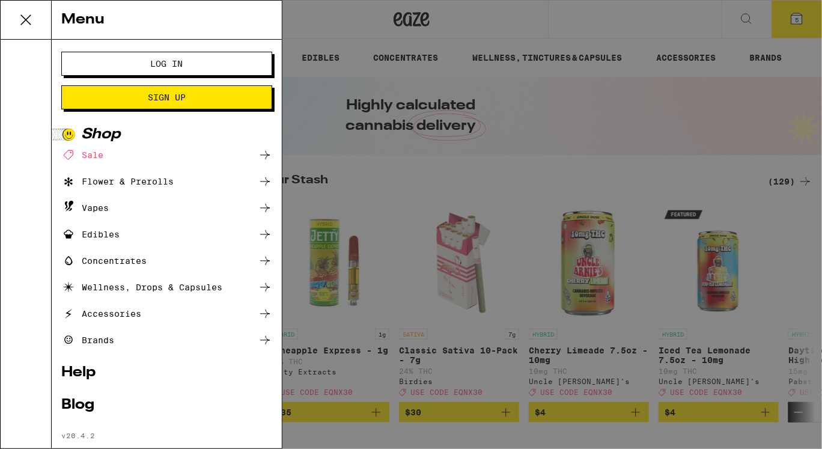
click at [186, 67] on button "Log In" at bounding box center [166, 64] width 211 height 24
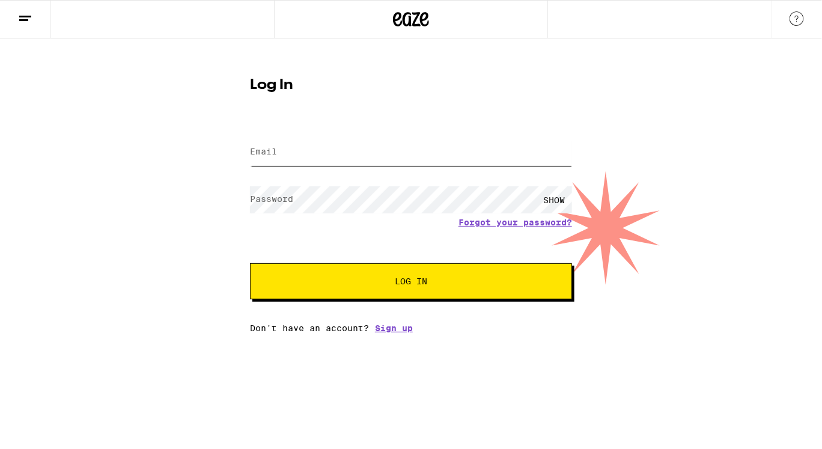
type input "[EMAIL_ADDRESS][DOMAIN_NAME]"
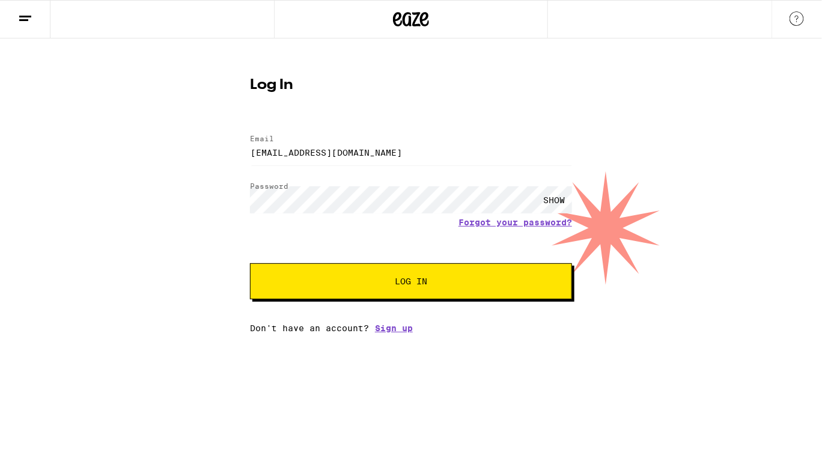
click at [377, 282] on span "Log In" at bounding box center [411, 281] width 225 height 8
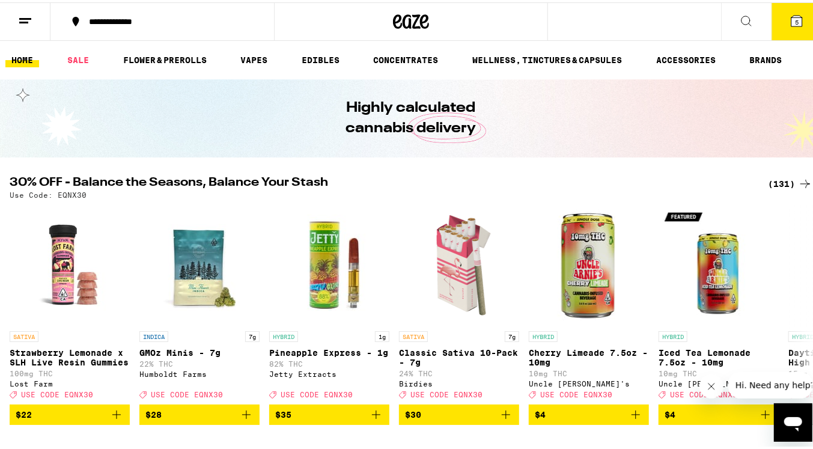
click at [795, 31] on button "5" at bounding box center [797, 19] width 50 height 37
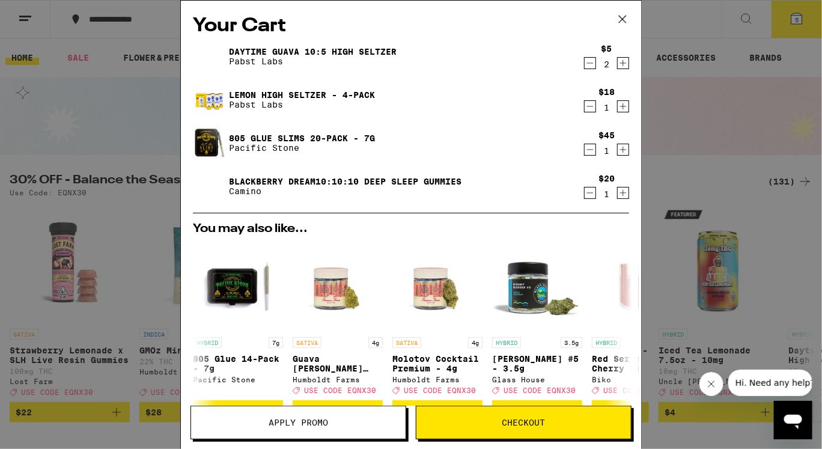
click at [314, 423] on span "Apply Promo" at bounding box center [299, 422] width 60 height 8
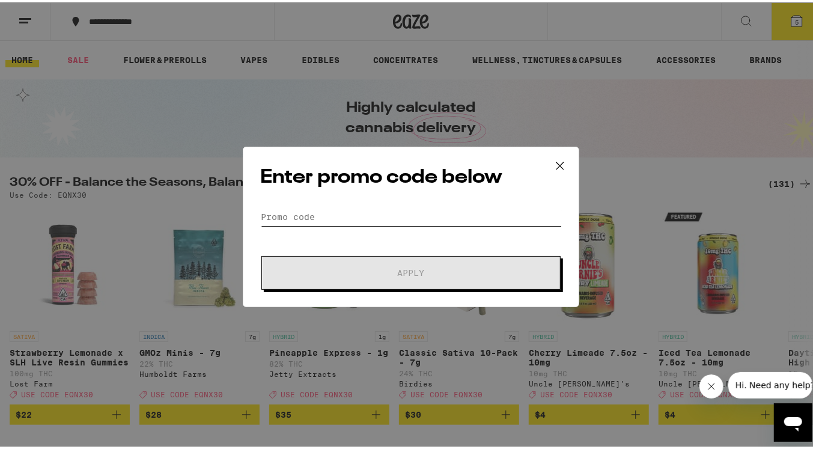
click at [402, 218] on input "Promo Code" at bounding box center [411, 215] width 302 height 18
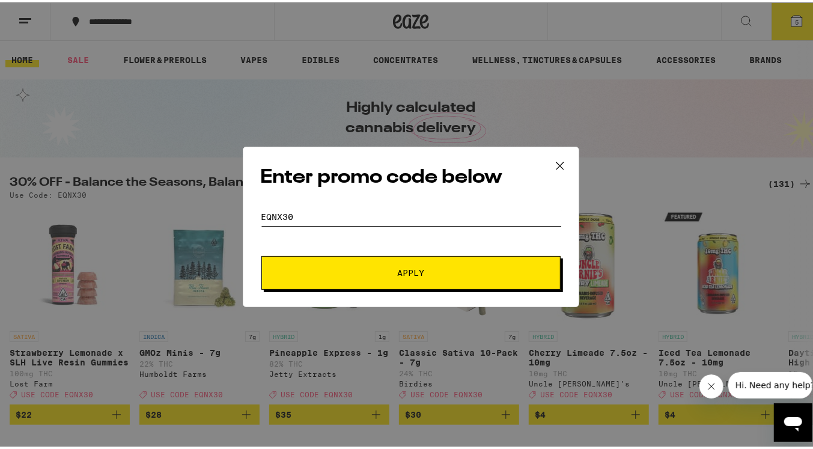
type input "eqnx30"
click at [261, 254] on button "Apply" at bounding box center [410, 271] width 299 height 34
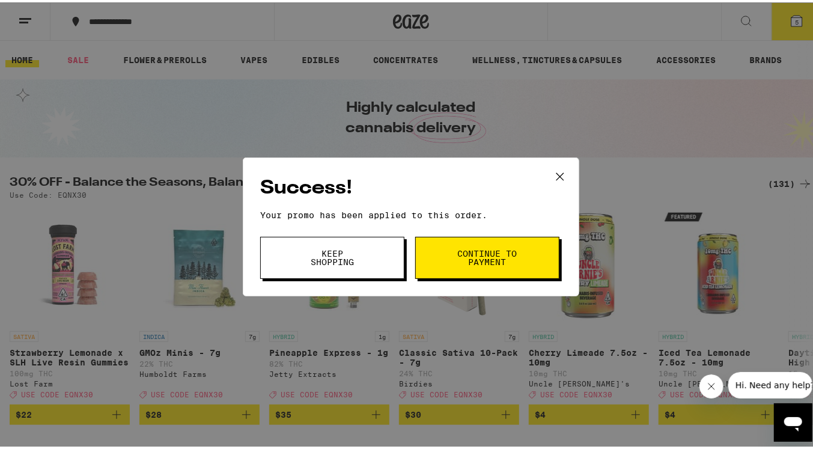
click at [490, 263] on span "Continue to payment" at bounding box center [487, 255] width 61 height 17
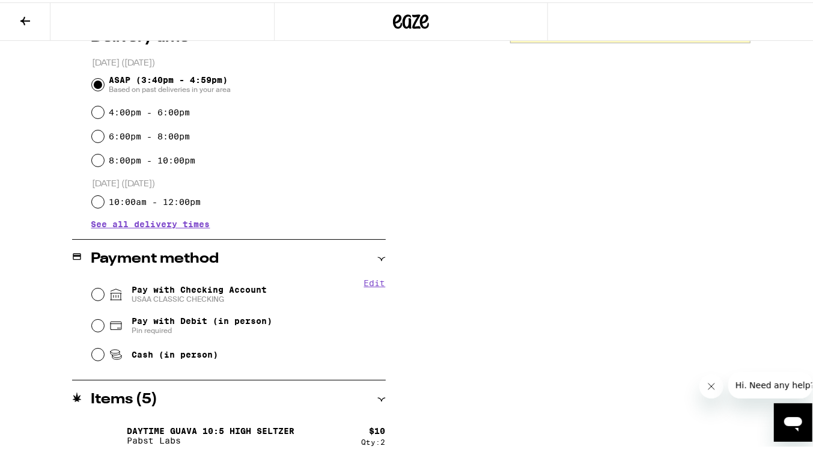
scroll to position [324, 0]
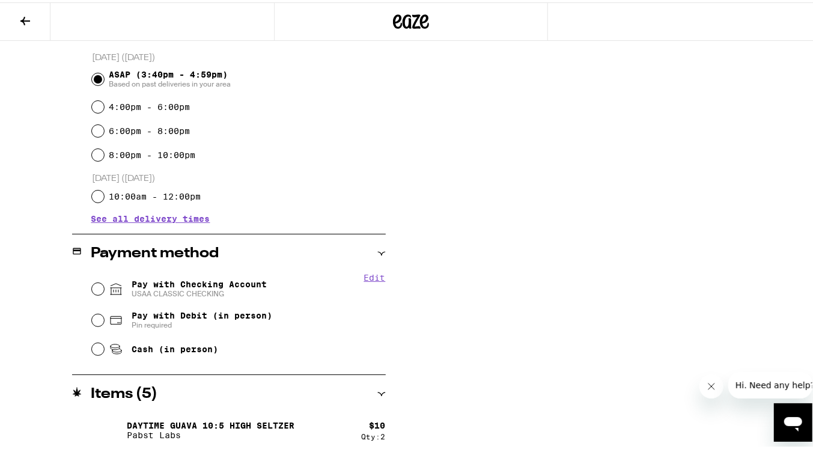
click at [102, 293] on div "Pay with Checking Account USAA CLASSIC CHECKING" at bounding box center [239, 286] width 294 height 31
click at [91, 284] on fieldset "Edit Pay with Checking Account USAA CLASSIC CHECKING Pay with Debit (in person)…" at bounding box center [238, 315] width 295 height 90
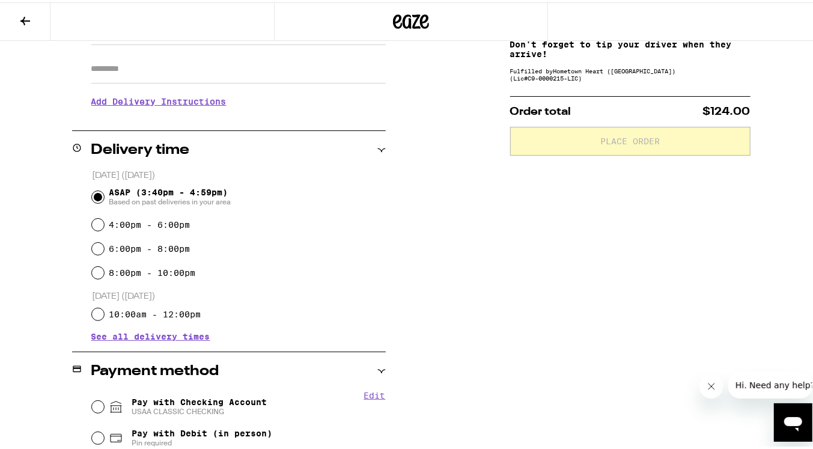
scroll to position [339, 0]
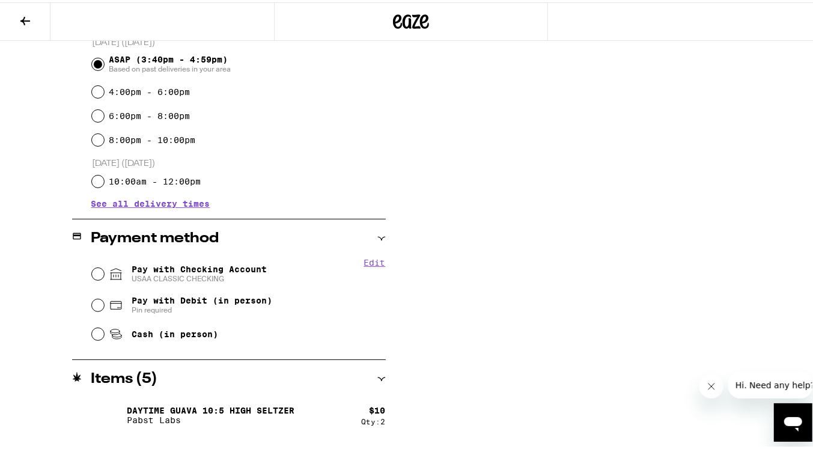
click at [143, 332] on span "Cash (in person)" at bounding box center [175, 332] width 87 height 10
click at [104, 332] on input "Cash (in person)" at bounding box center [98, 332] width 12 height 12
radio input "true"
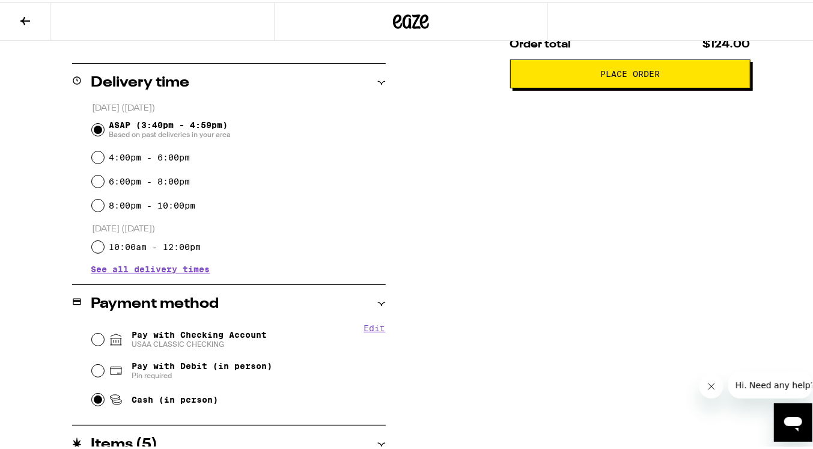
scroll to position [272, 0]
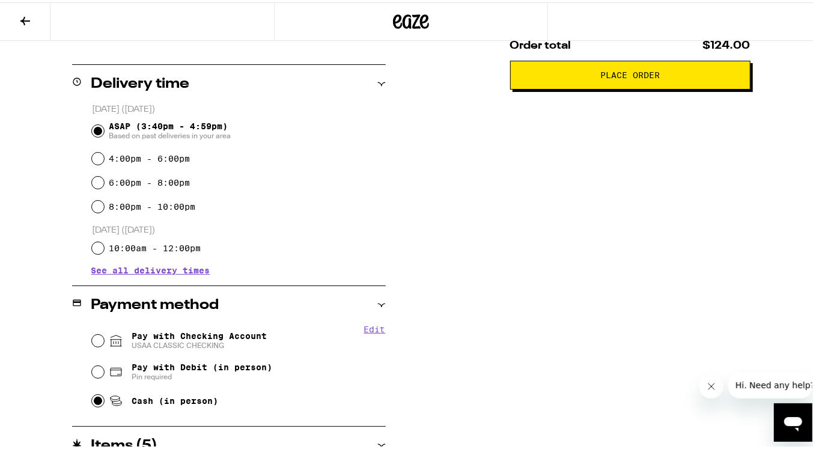
click at [638, 77] on span "Place Order" at bounding box center [630, 73] width 60 height 8
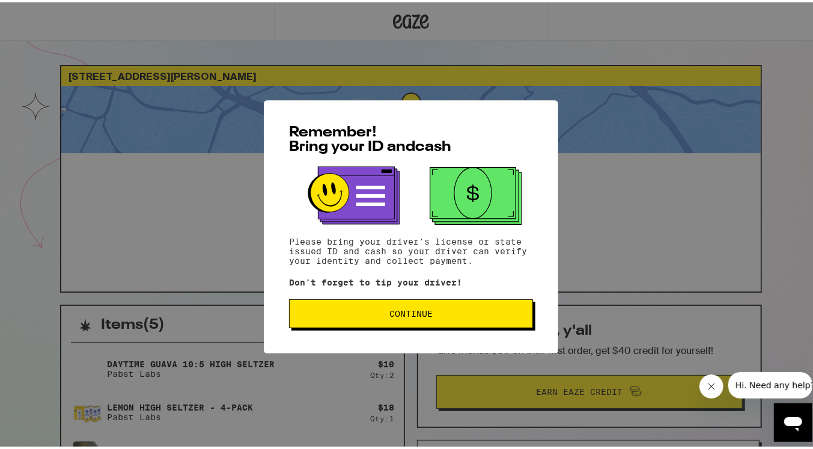
scroll to position [19, 0]
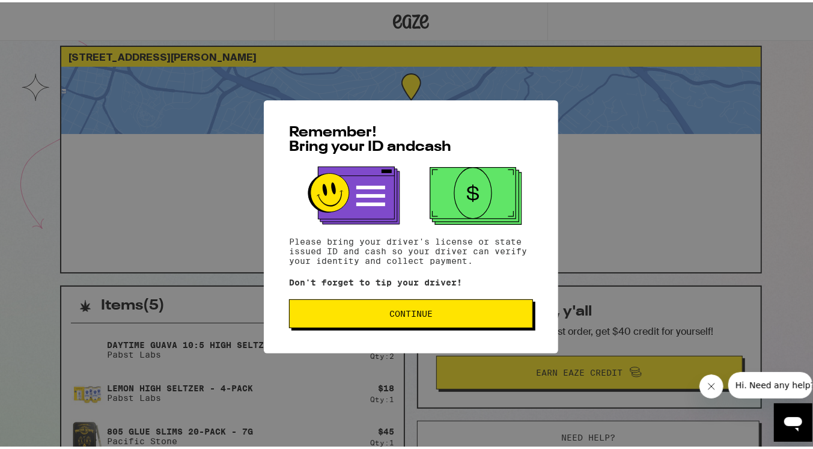
click at [383, 321] on button "Continue" at bounding box center [411, 311] width 244 height 29
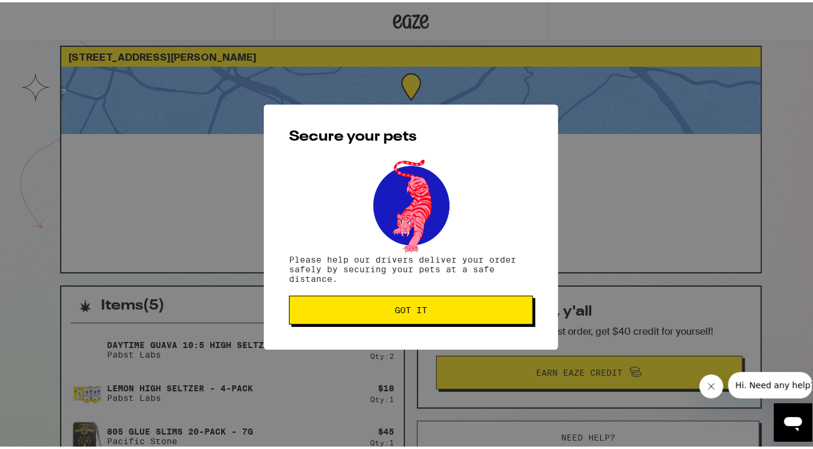
click at [383, 321] on button "Got it" at bounding box center [411, 307] width 244 height 29
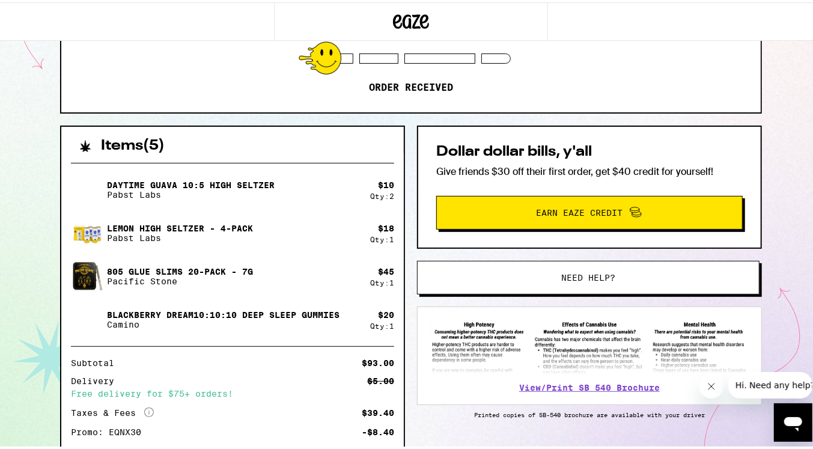
scroll to position [177, 0]
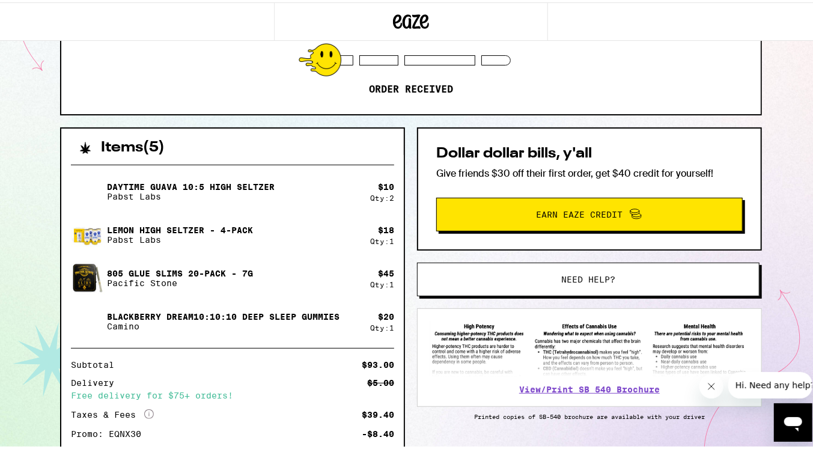
click at [385, 317] on div "$ 20" at bounding box center [386, 315] width 16 height 10
